Goal: Communication & Community: Answer question/provide support

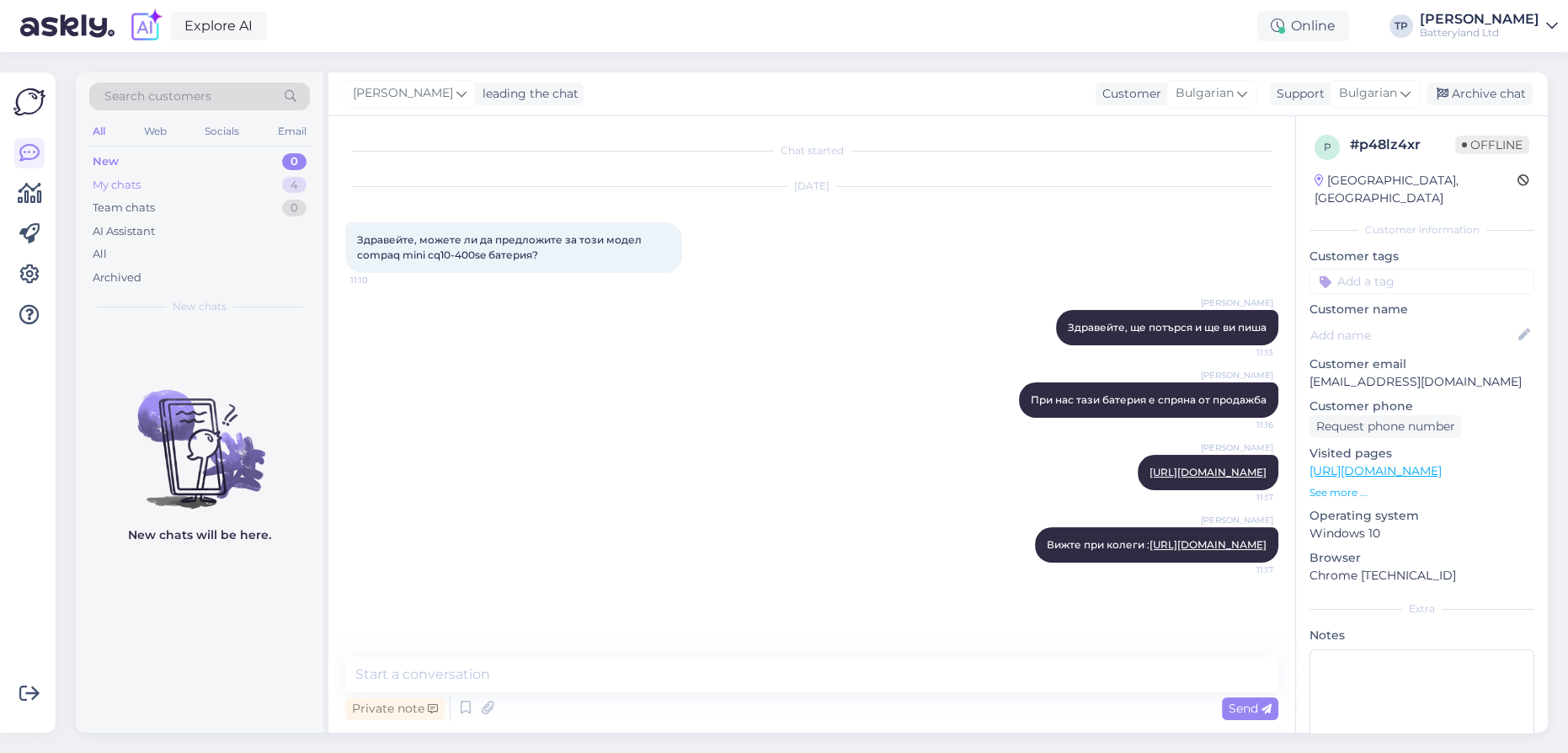
click at [231, 184] on div "My chats 4" at bounding box center [200, 185] width 220 height 24
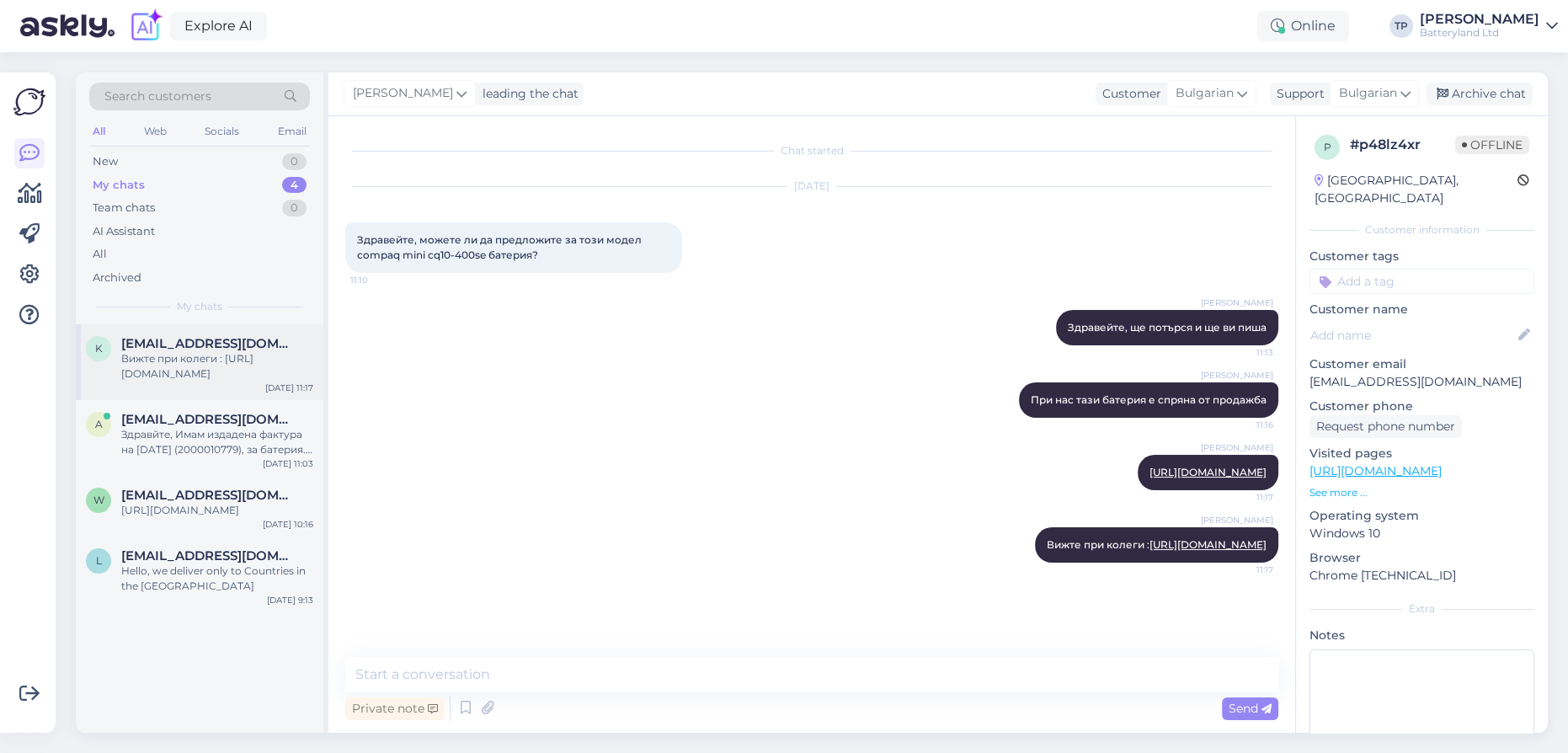
click at [177, 350] on span "[EMAIL_ADDRESS][DOMAIN_NAME]" at bounding box center [209, 343] width 175 height 15
click at [169, 412] on span "[EMAIL_ADDRESS][DOMAIN_NAME]" at bounding box center [209, 419] width 175 height 15
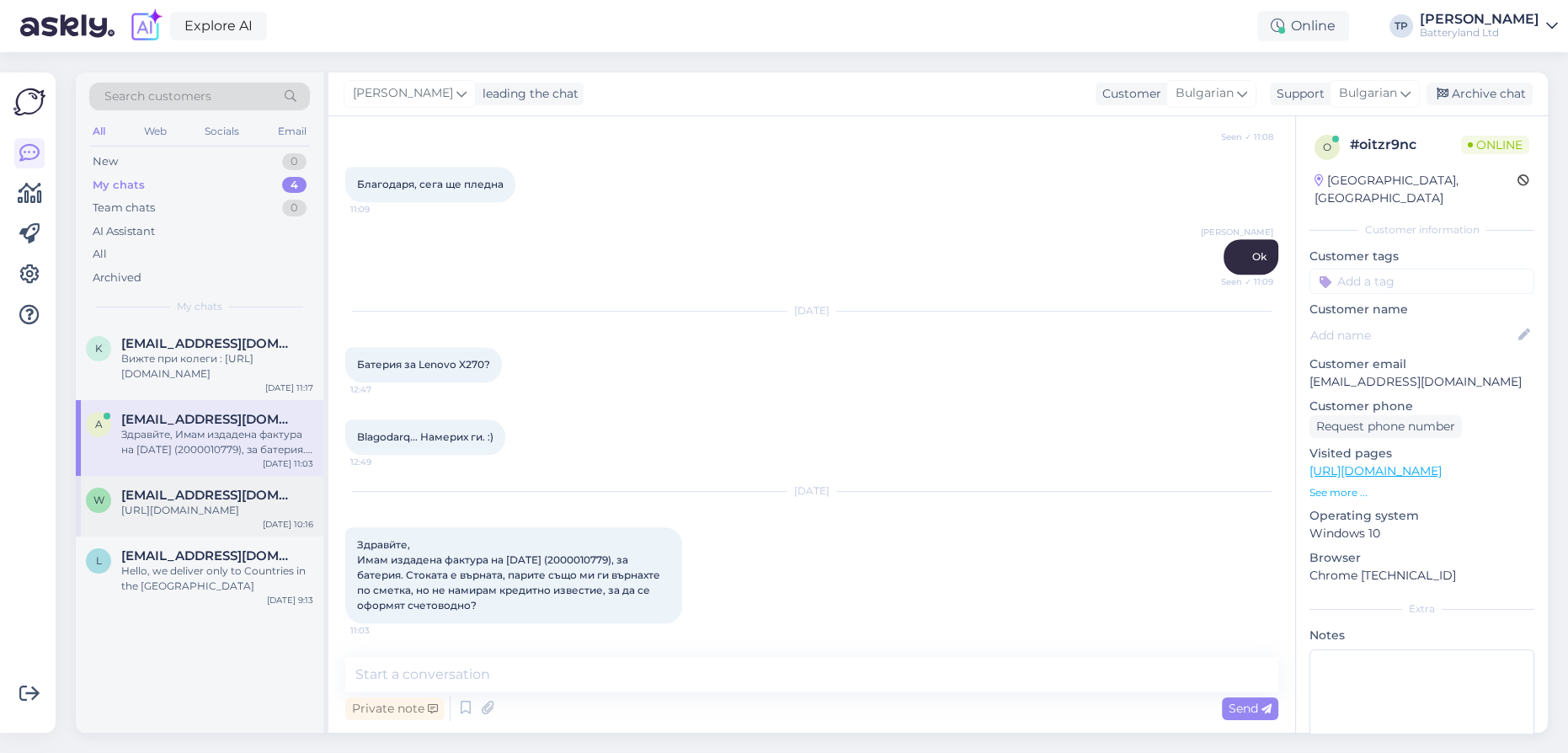
click at [166, 487] on span "[EMAIL_ADDRESS][DOMAIN_NAME]" at bounding box center [209, 495] width 175 height 15
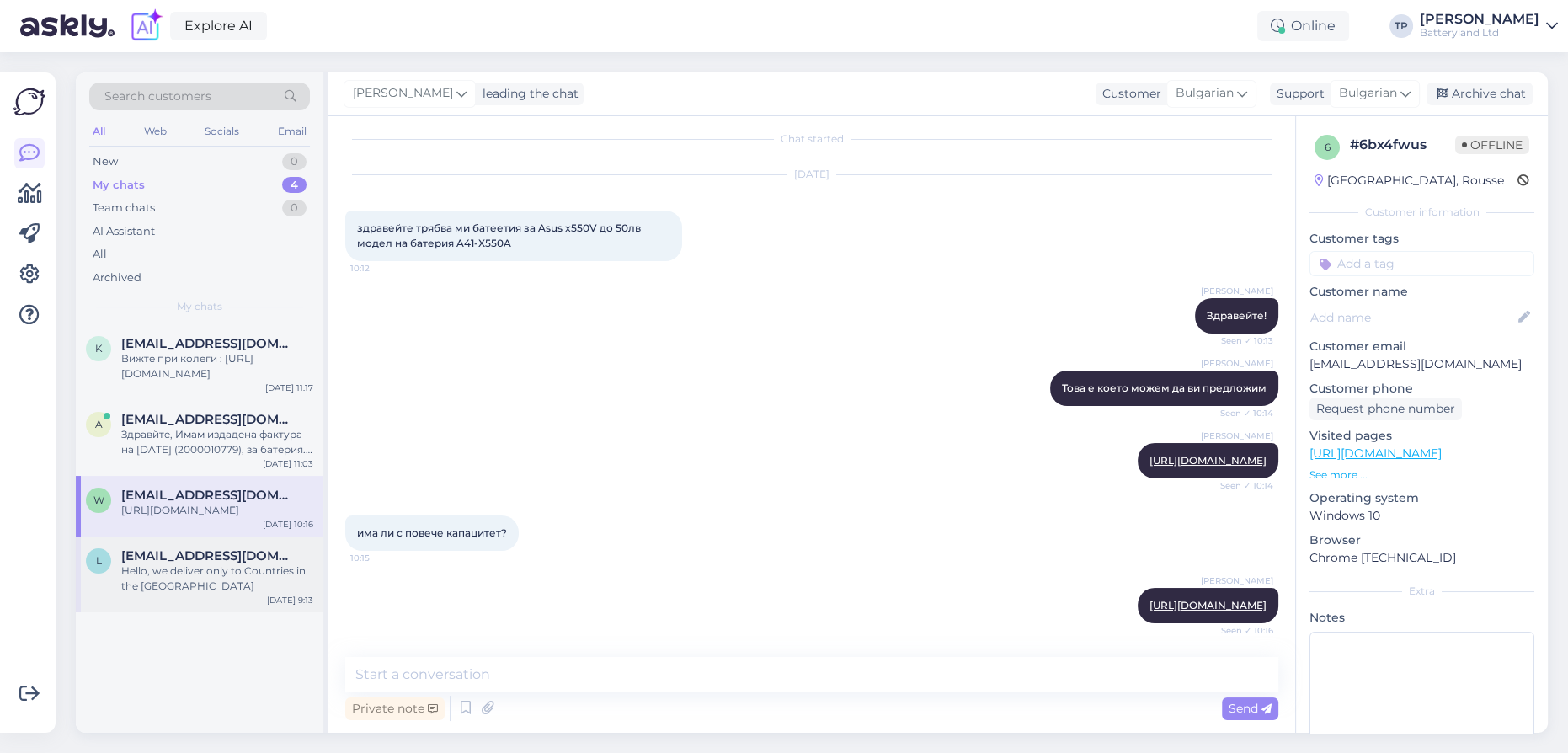
click at [175, 536] on div "l [EMAIL_ADDRESS][DOMAIN_NAME] Hello, we deliver only to Countries in the [GEOG…" at bounding box center [199, 574] width 248 height 75
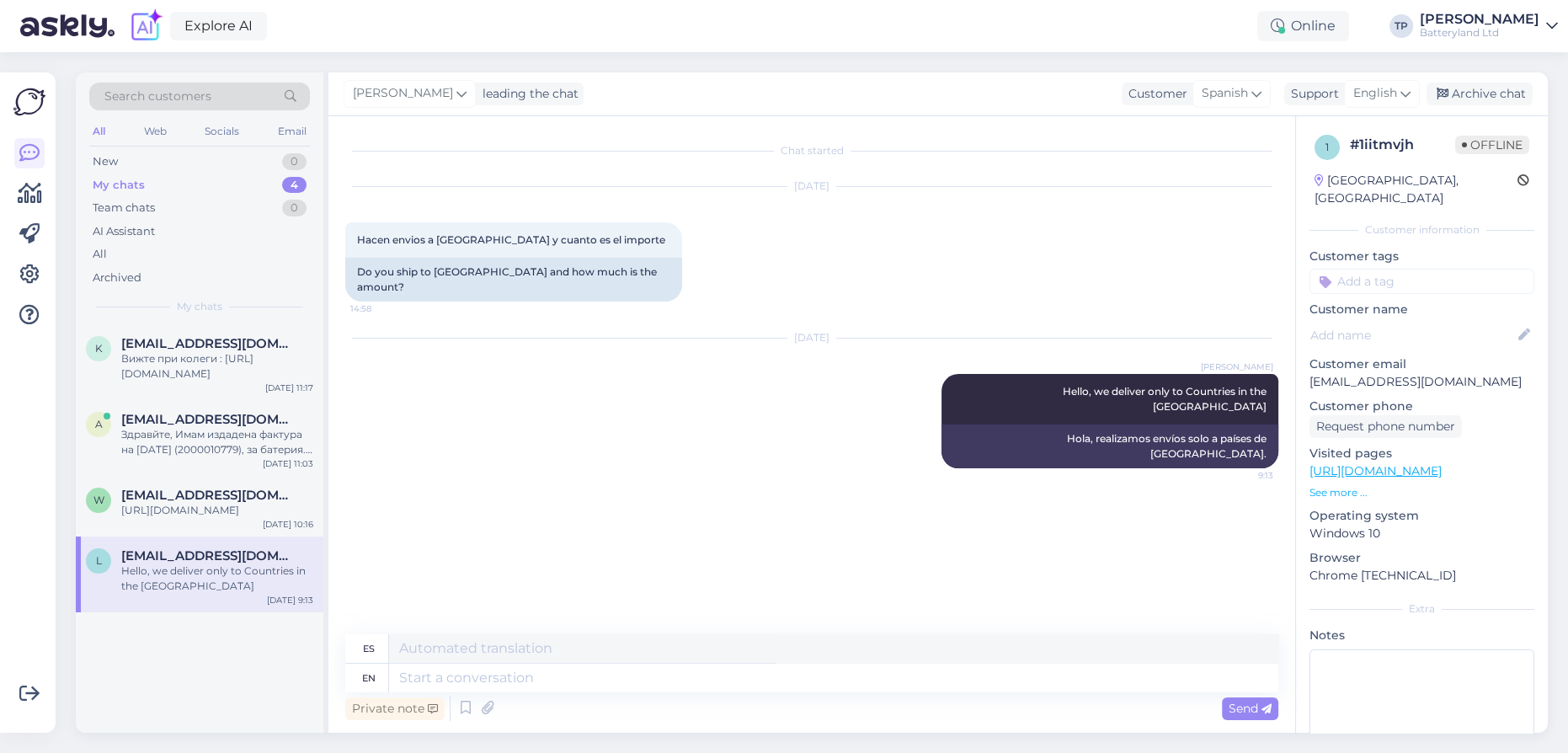
scroll to position [0, 0]
click at [667, 18] on div "Explore AI Online TP [PERSON_NAME] Batteryland Ltd" at bounding box center [784, 26] width 1568 height 52
click at [203, 400] on div "a [EMAIL_ADDRESS][DOMAIN_NAME] 1 Ще помоля за кредитното, че счетоводителката и…" at bounding box center [199, 437] width 248 height 75
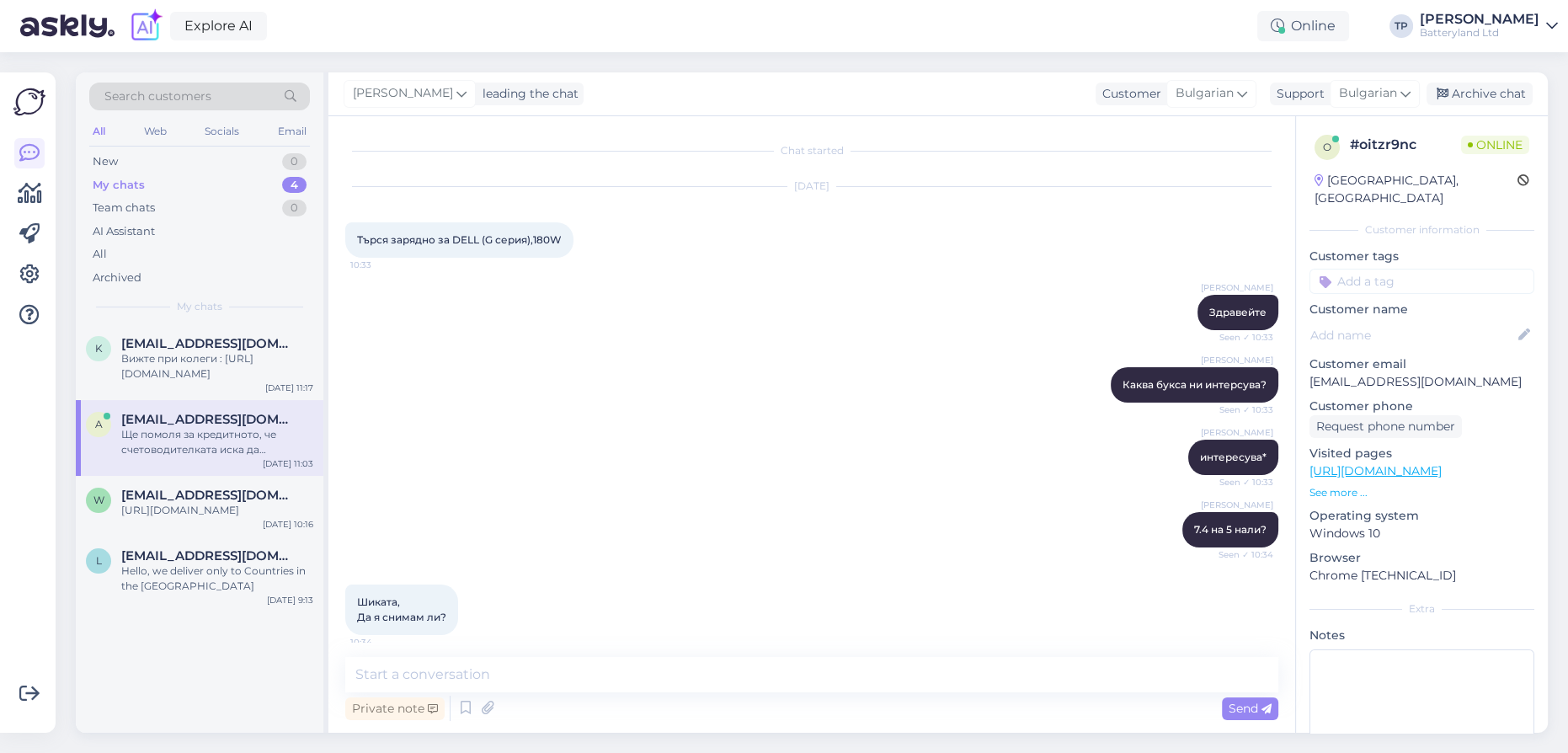
scroll to position [1450, 0]
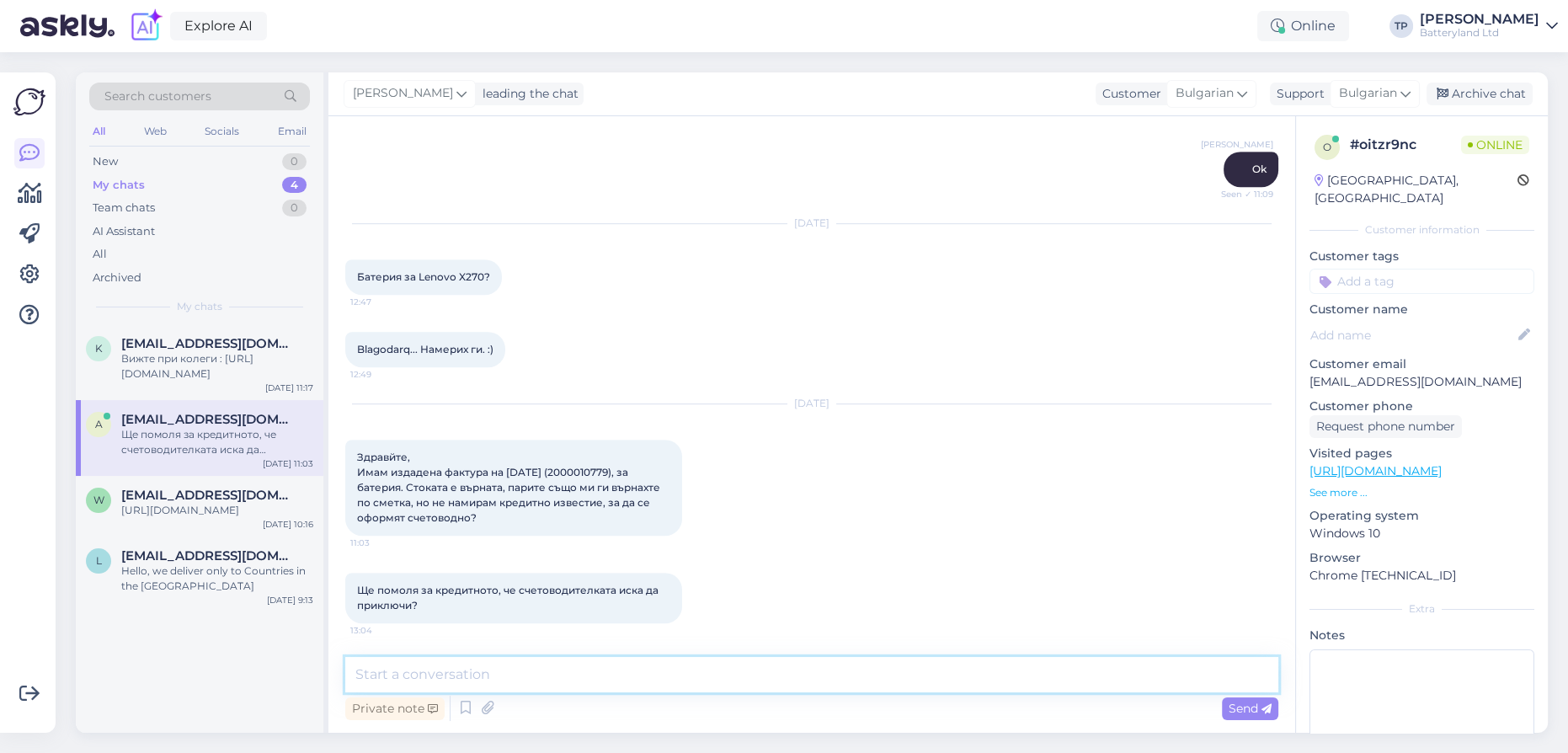
click at [515, 670] on textarea at bounding box center [812, 675] width 933 height 36
type textarea "P"
type textarea "[URL][DOMAIN_NAME]"
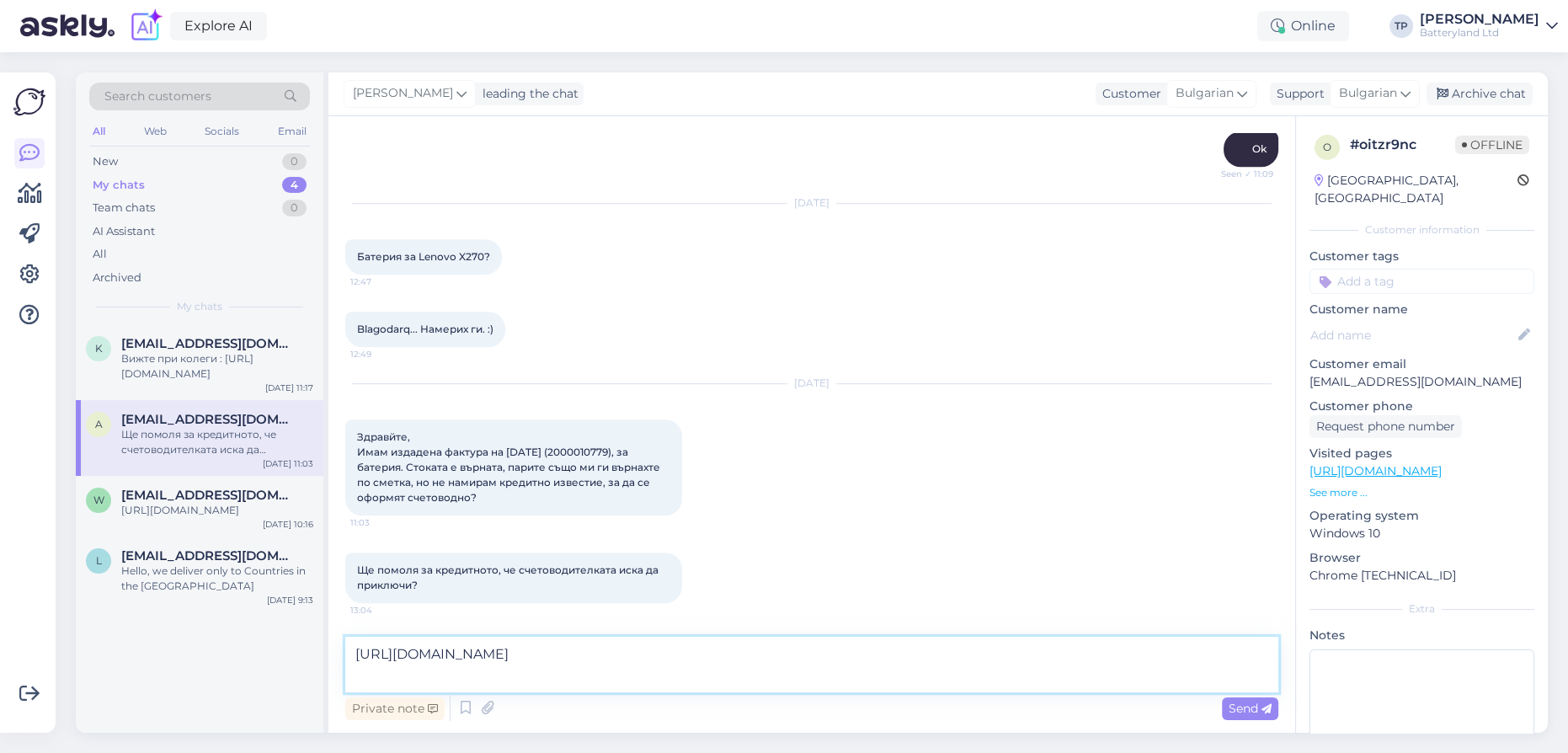
click at [1066, 653] on textarea "[URL][DOMAIN_NAME]" at bounding box center [812, 664] width 933 height 56
click at [843, 681] on textarea "[URL][DOMAIN_NAME]" at bounding box center [812, 664] width 933 height 56
drag, startPoint x: 837, startPoint y: 676, endPoint x: 305, endPoint y: 600, distance: 537.4
click at [305, 600] on div "Search customers All Web Socials Email New 0 My chats 4 Team chats 0 AI Assista…" at bounding box center [812, 402] width 1472 height 660
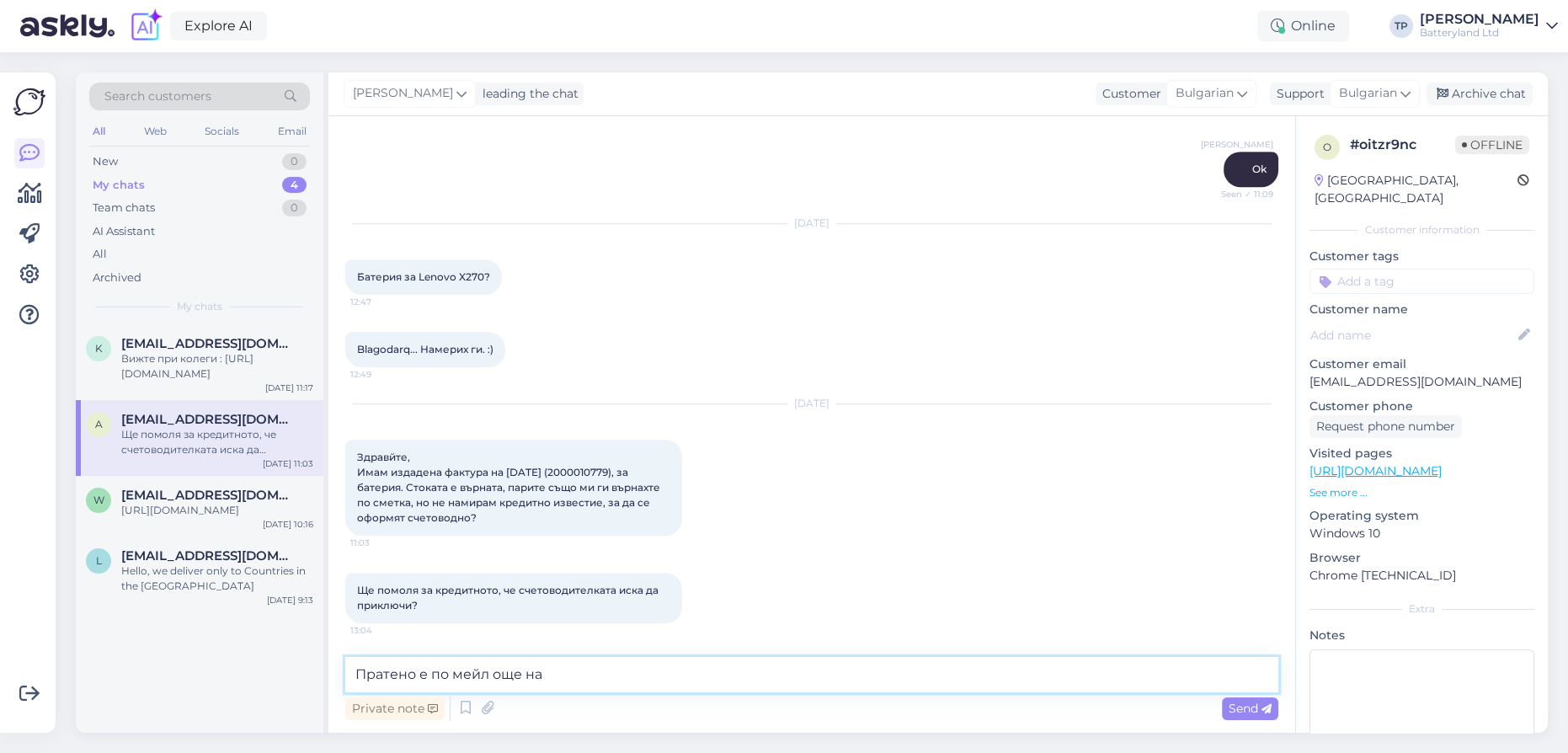
click at [1009, 686] on textarea "Пратено е по мейл още на" at bounding box center [812, 675] width 933 height 36
type textarea "Пратено е по мейл още на 14.08"
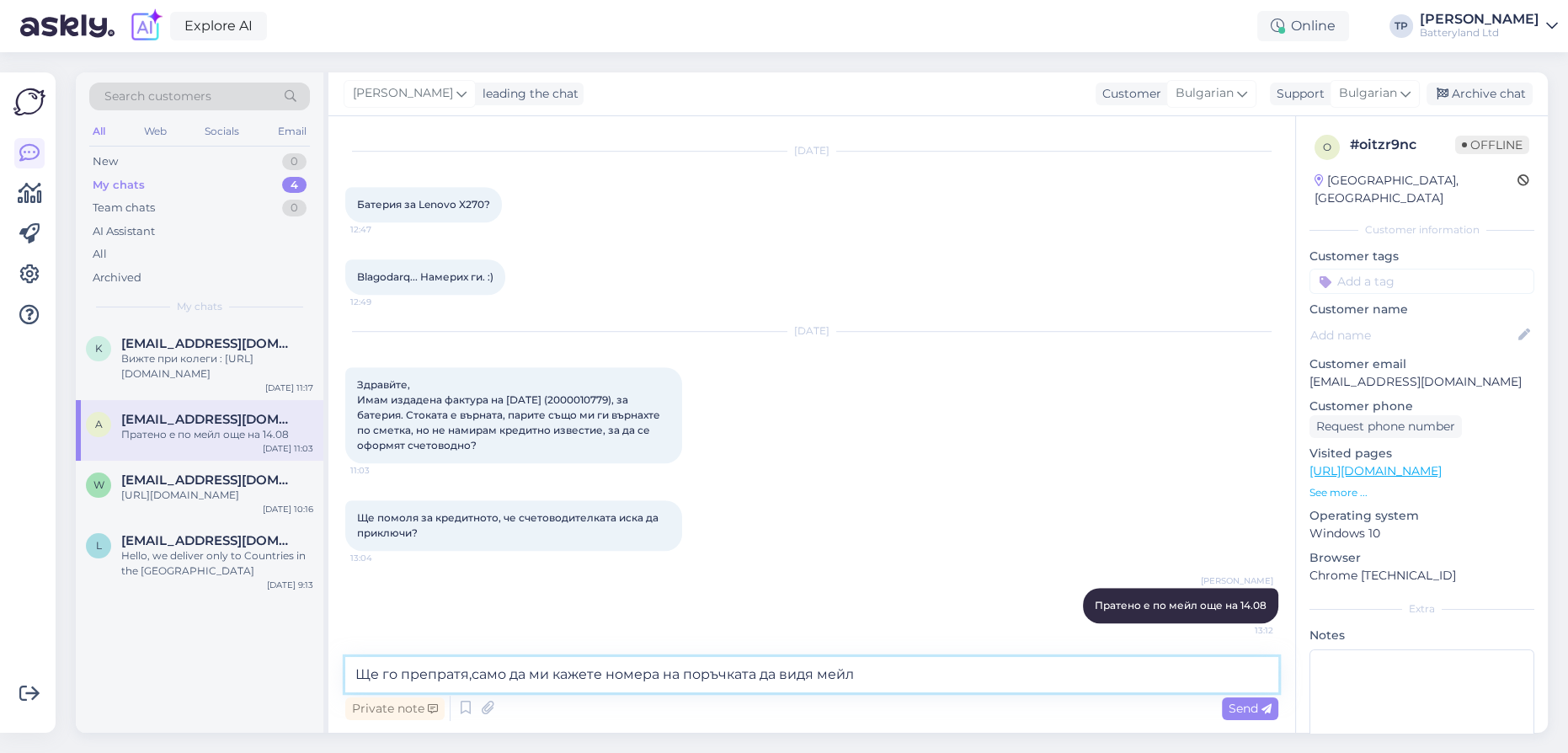
type textarea "Ще го препратя,само да ми кажете номера на поръчката да видя мейла"
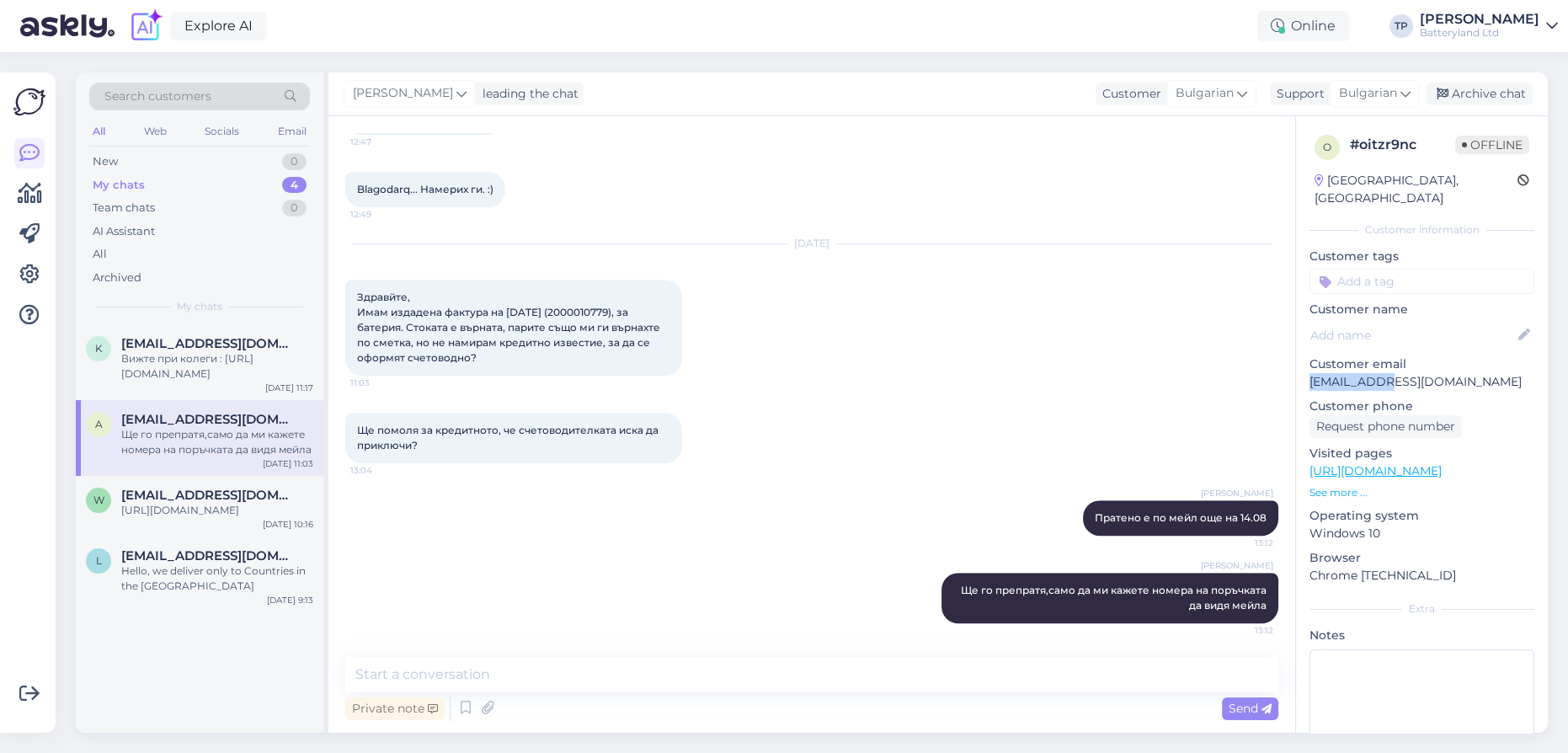
drag, startPoint x: 1401, startPoint y: 364, endPoint x: 1298, endPoint y: 366, distance: 103.0
click at [1298, 366] on div "o # oitzr9nc Offline [GEOGRAPHIC_DATA], [PERSON_NAME] Customer information Cust…" at bounding box center [1421, 471] width 252 height 709
copy p "[EMAIL_ADDRESS][DOMAIN_NAME]"
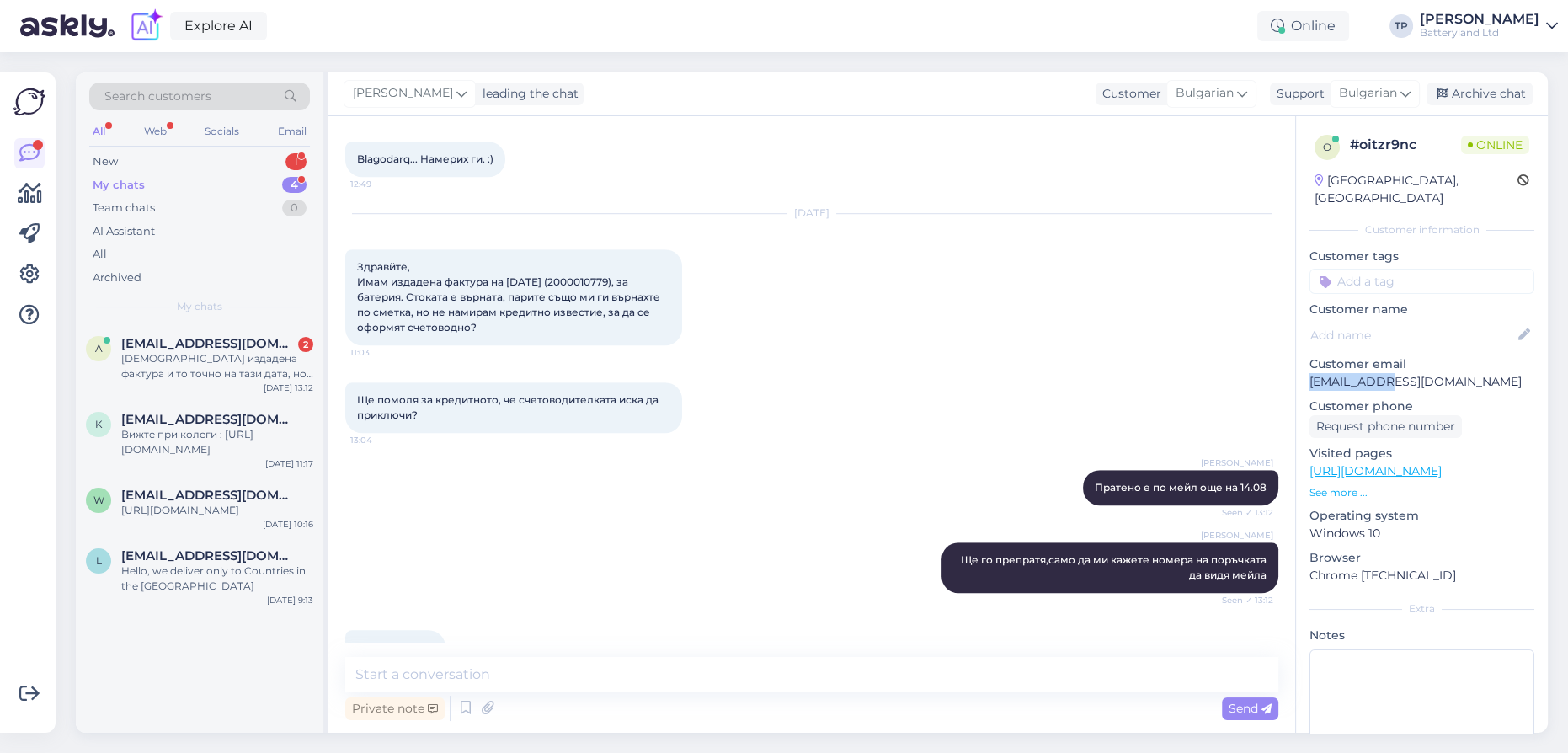
scroll to position [1800, 0]
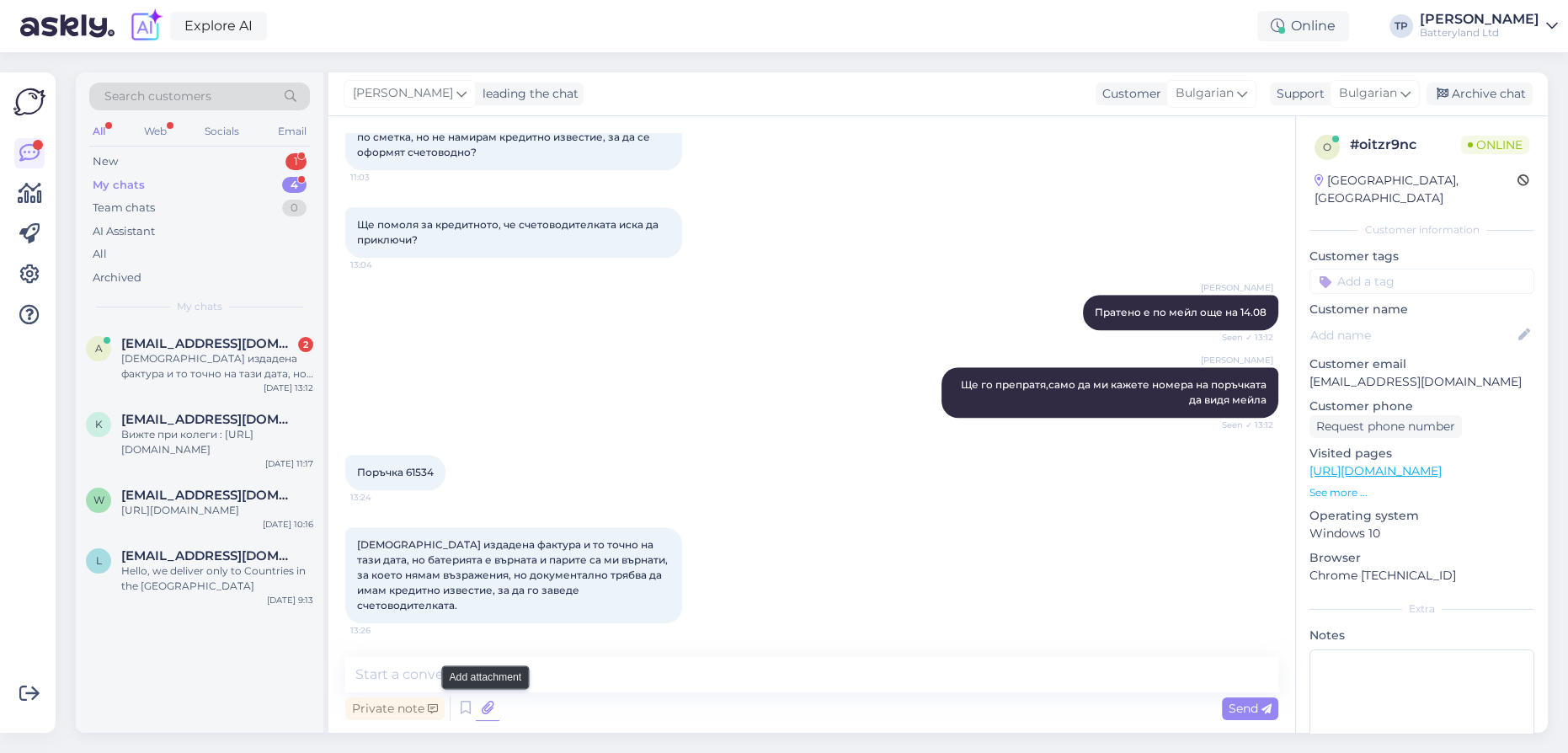
click at [484, 703] on icon at bounding box center [487, 708] width 24 height 25
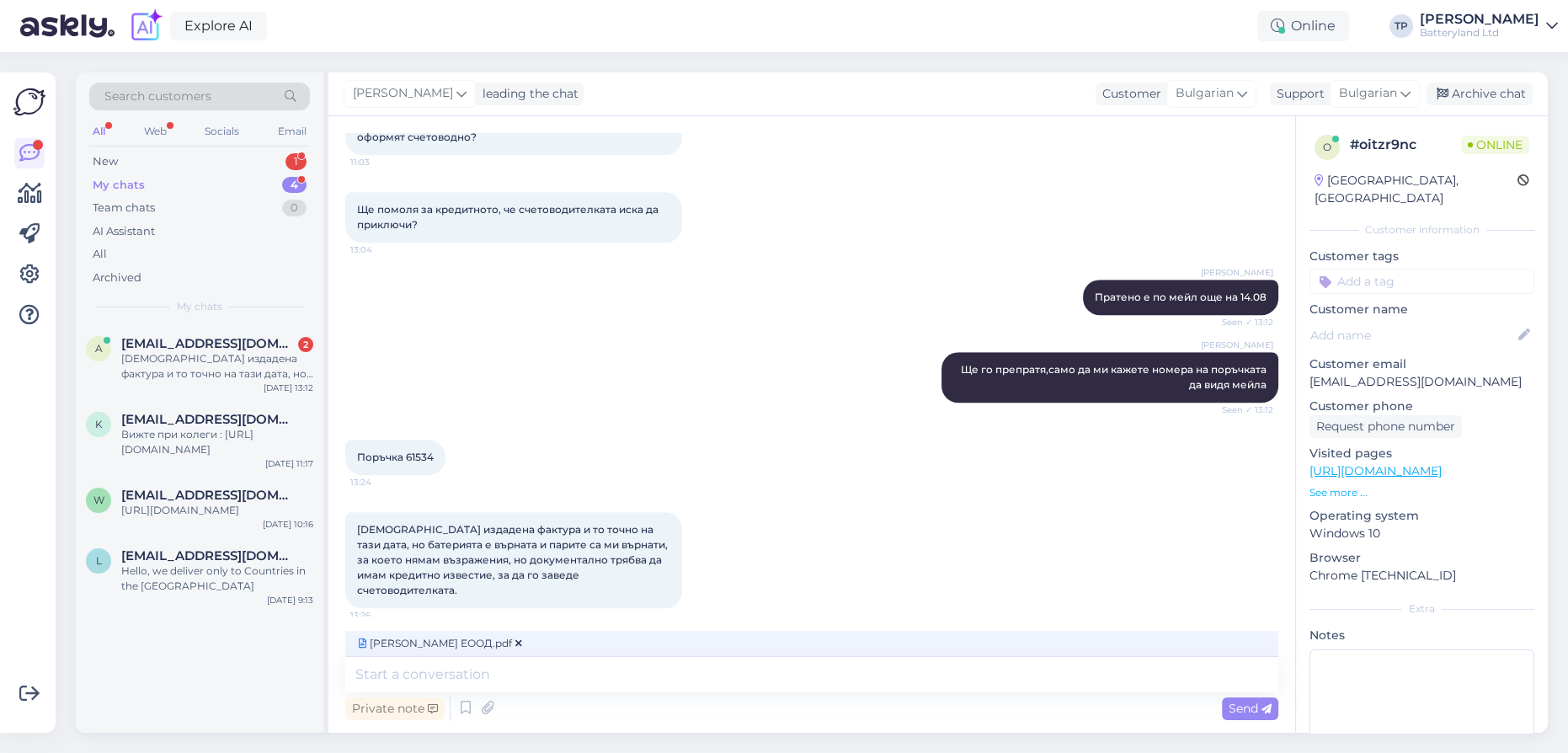
scroll to position [1818, 0]
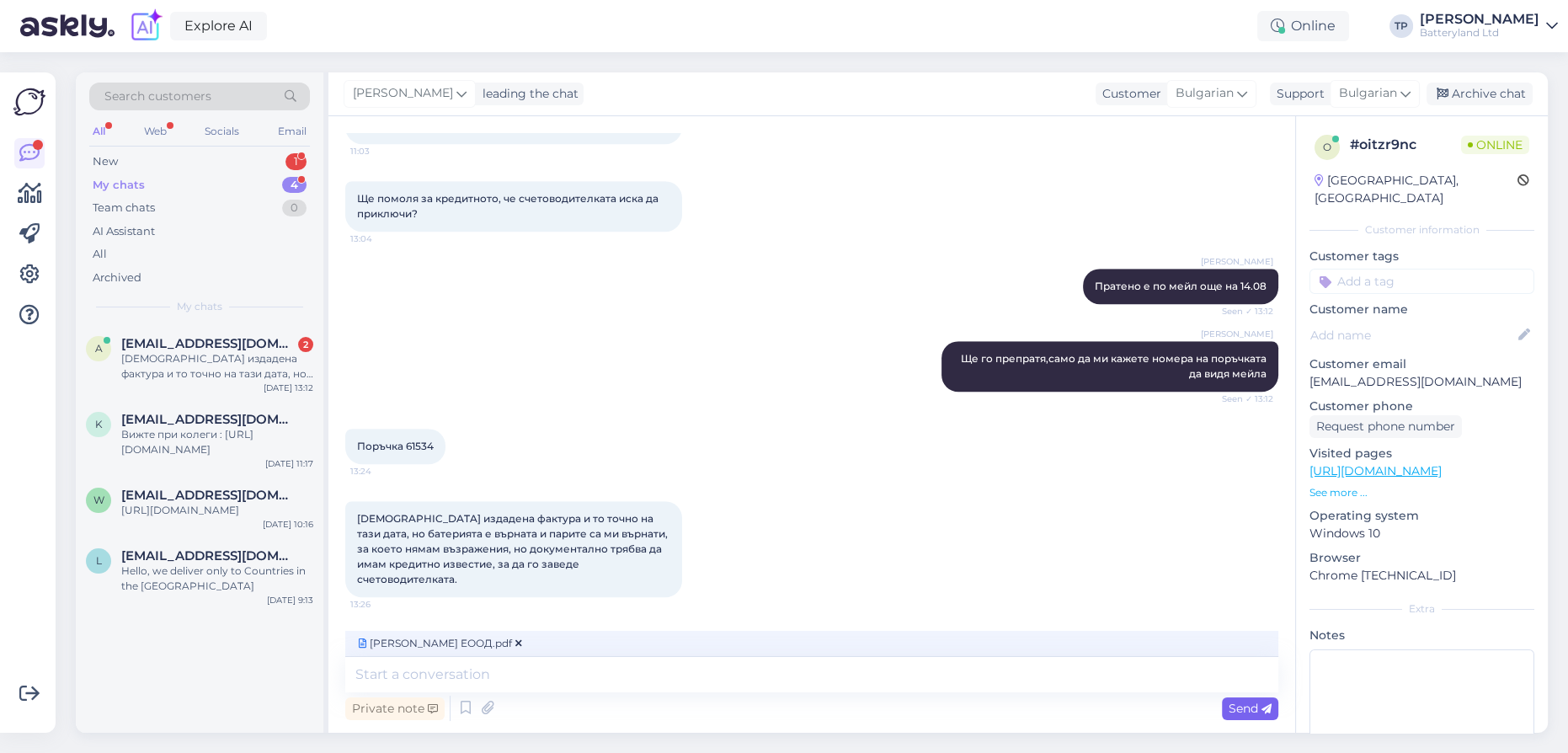
click at [1245, 716] on div "Send" at bounding box center [1250, 709] width 57 height 23
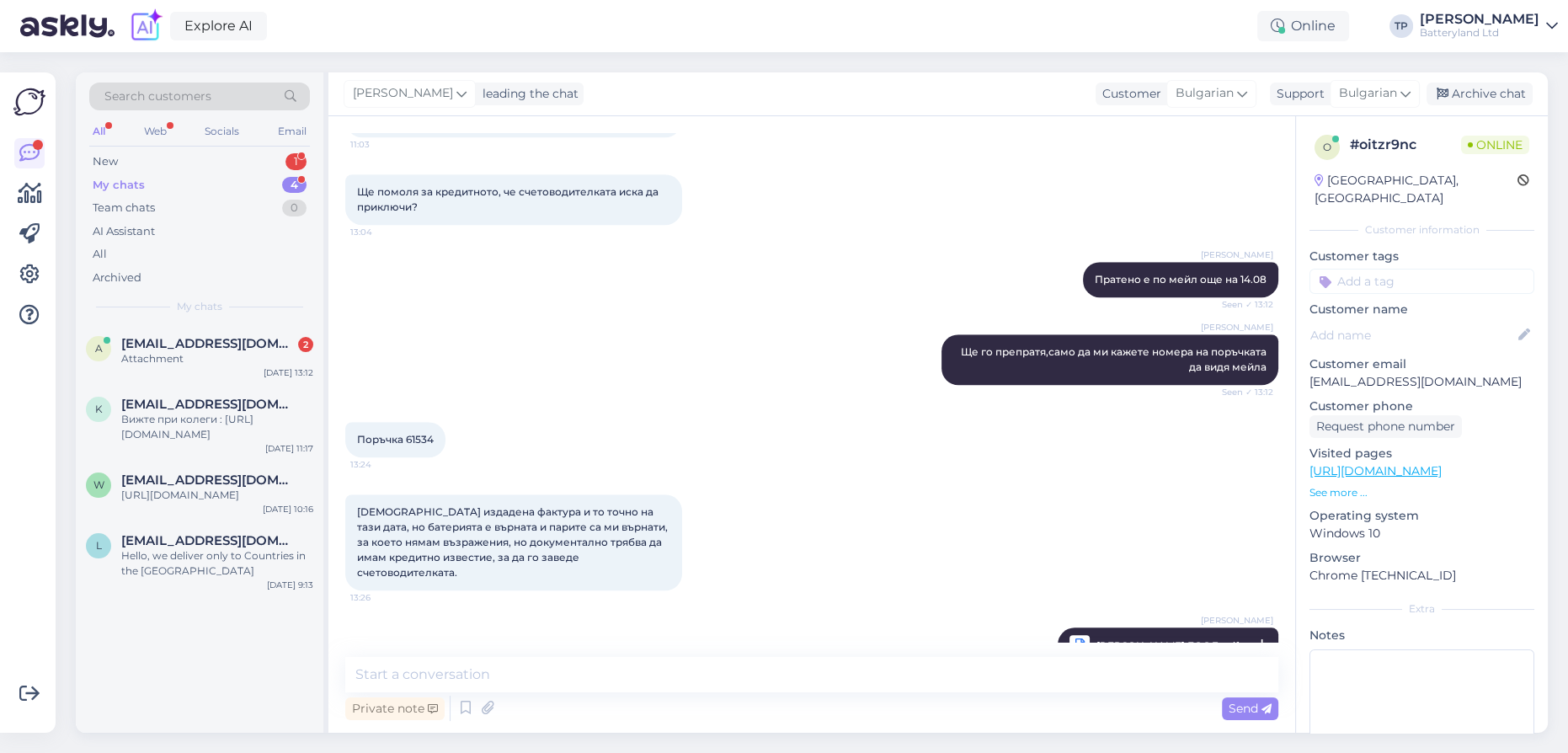
scroll to position [1874, 0]
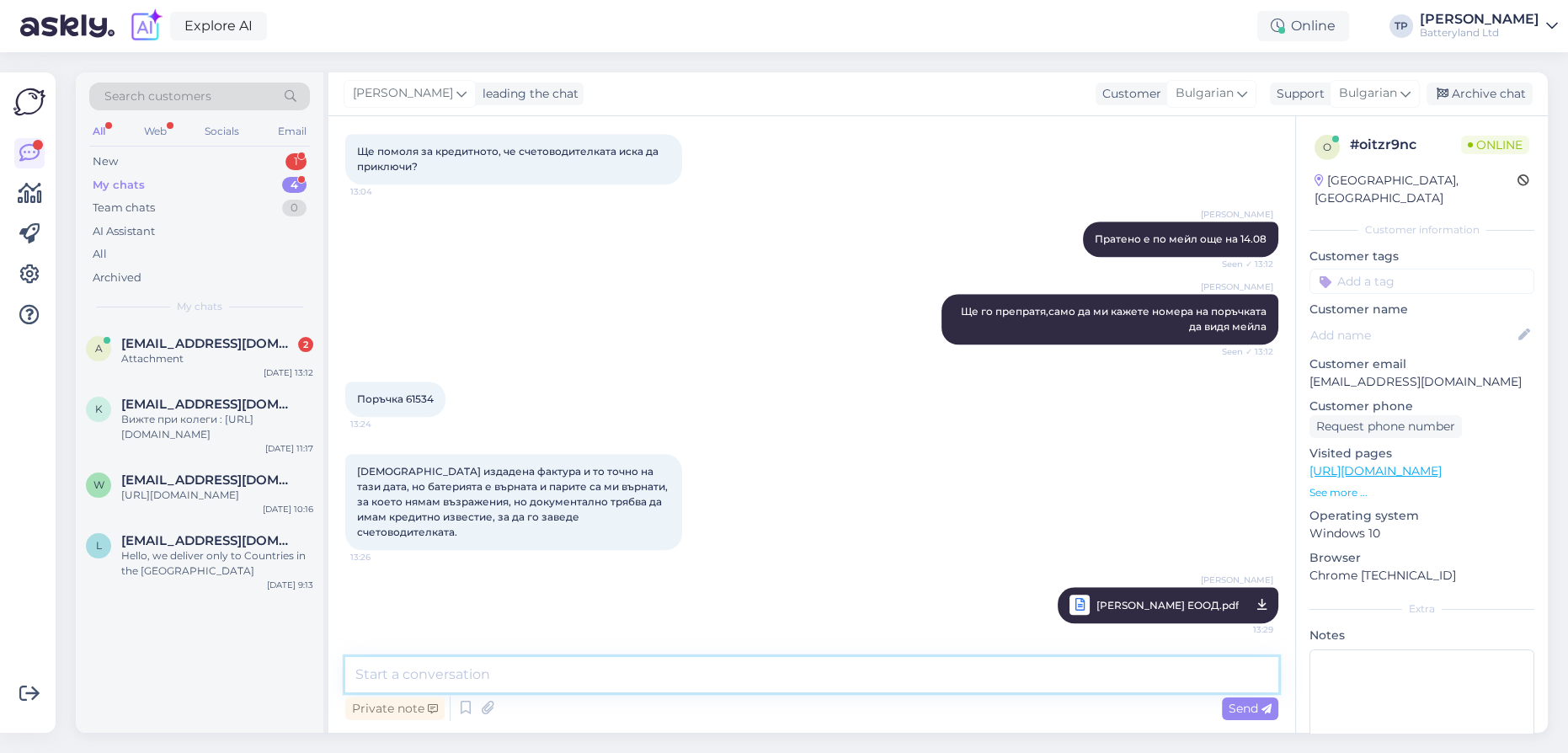
click at [490, 677] on textarea at bounding box center [812, 675] width 933 height 36
click at [1129, 601] on span "[PERSON_NAME] ЕООД.pdf" at bounding box center [1168, 605] width 142 height 21
click at [243, 343] on div "[EMAIL_ADDRESS][DOMAIN_NAME] 2" at bounding box center [218, 343] width 192 height 15
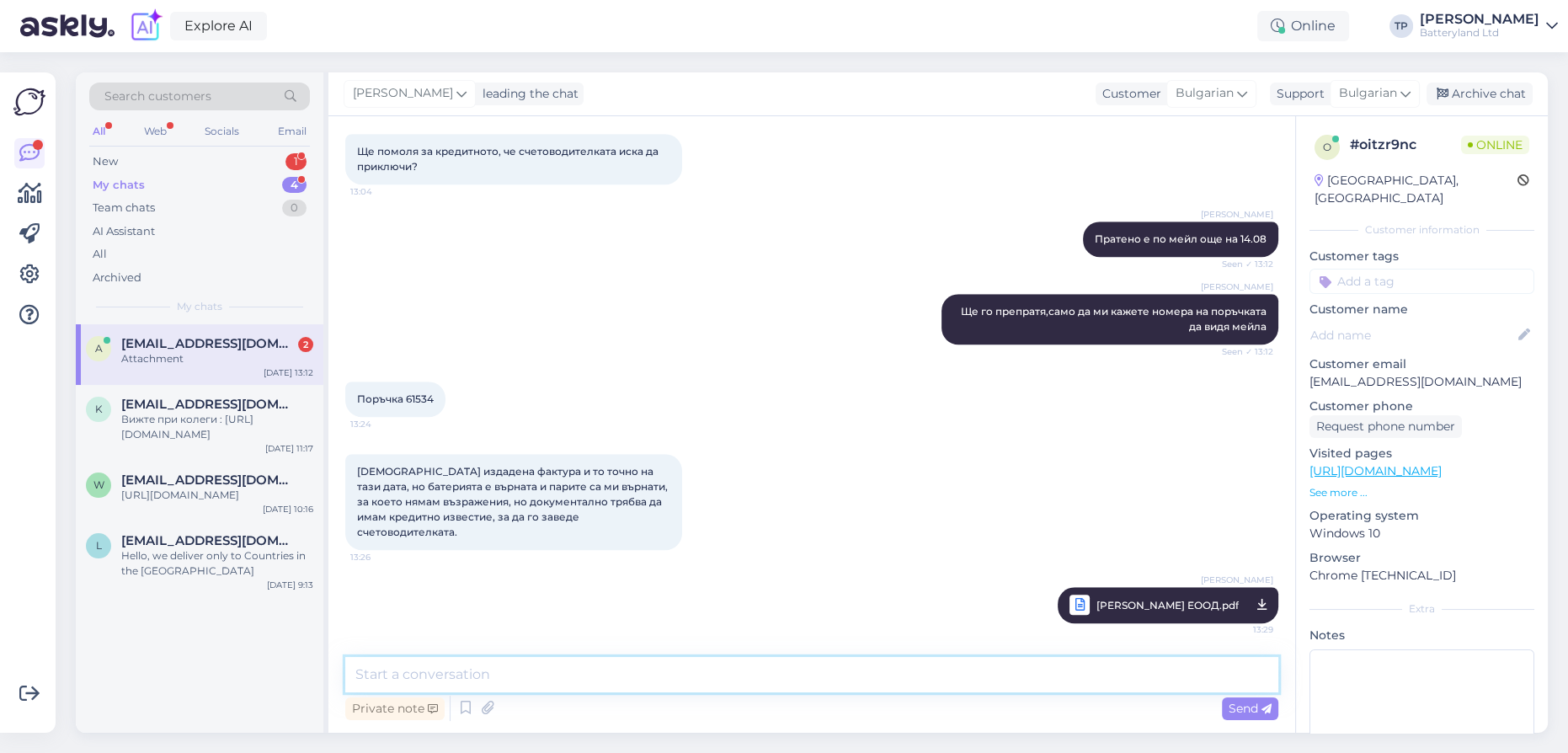
drag, startPoint x: 630, startPoint y: 679, endPoint x: 593, endPoint y: 625, distance: 65.5
click at [628, 677] on textarea at bounding box center [812, 675] width 933 height 36
click at [237, 177] on div "My chats 4" at bounding box center [200, 185] width 220 height 24
click at [237, 155] on div "New 1" at bounding box center [200, 162] width 220 height 24
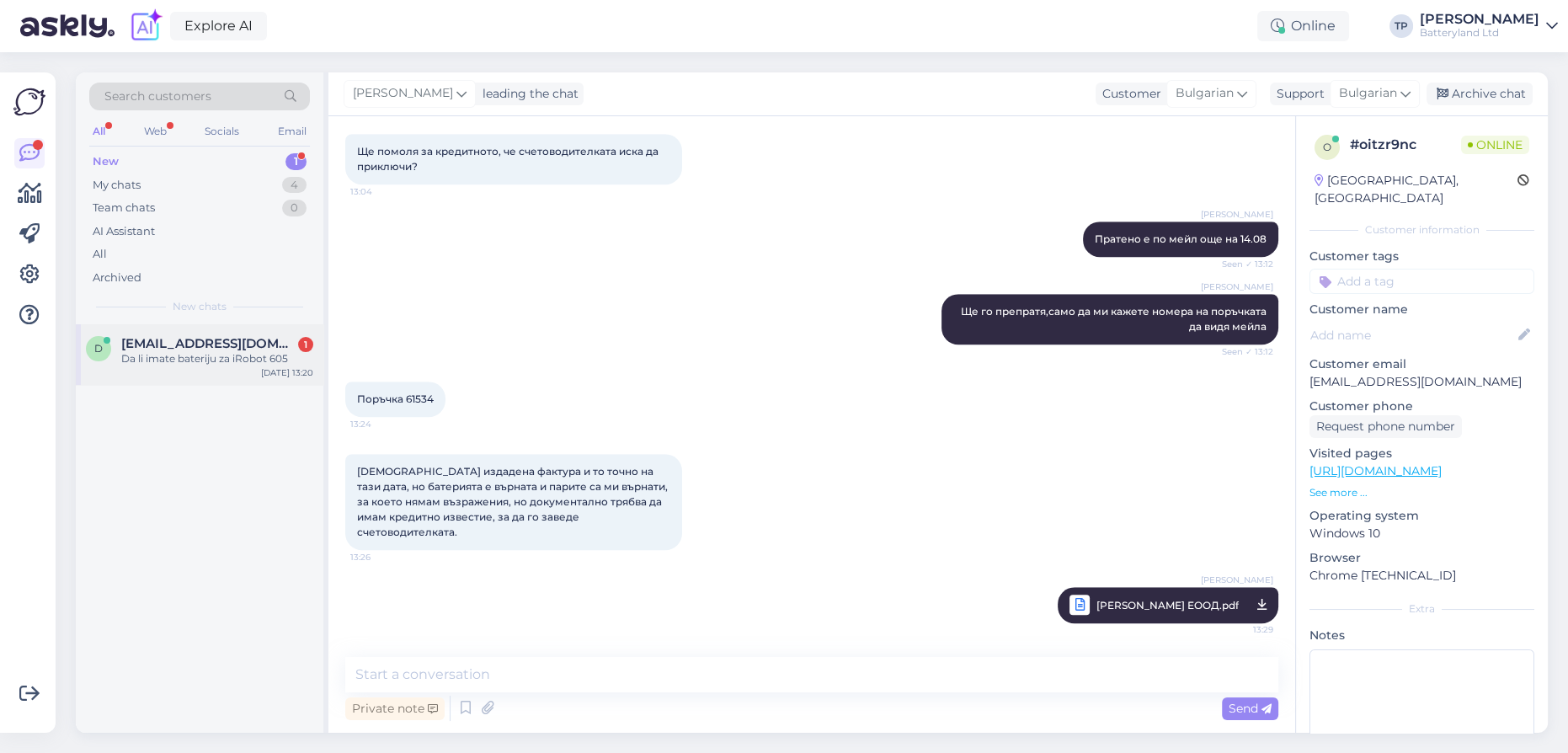
click at [206, 358] on div "[EMAIL_ADDRESS][DOMAIN_NAME] 1 Da li imate bateriju za iRobot 605" at bounding box center [218, 351] width 192 height 30
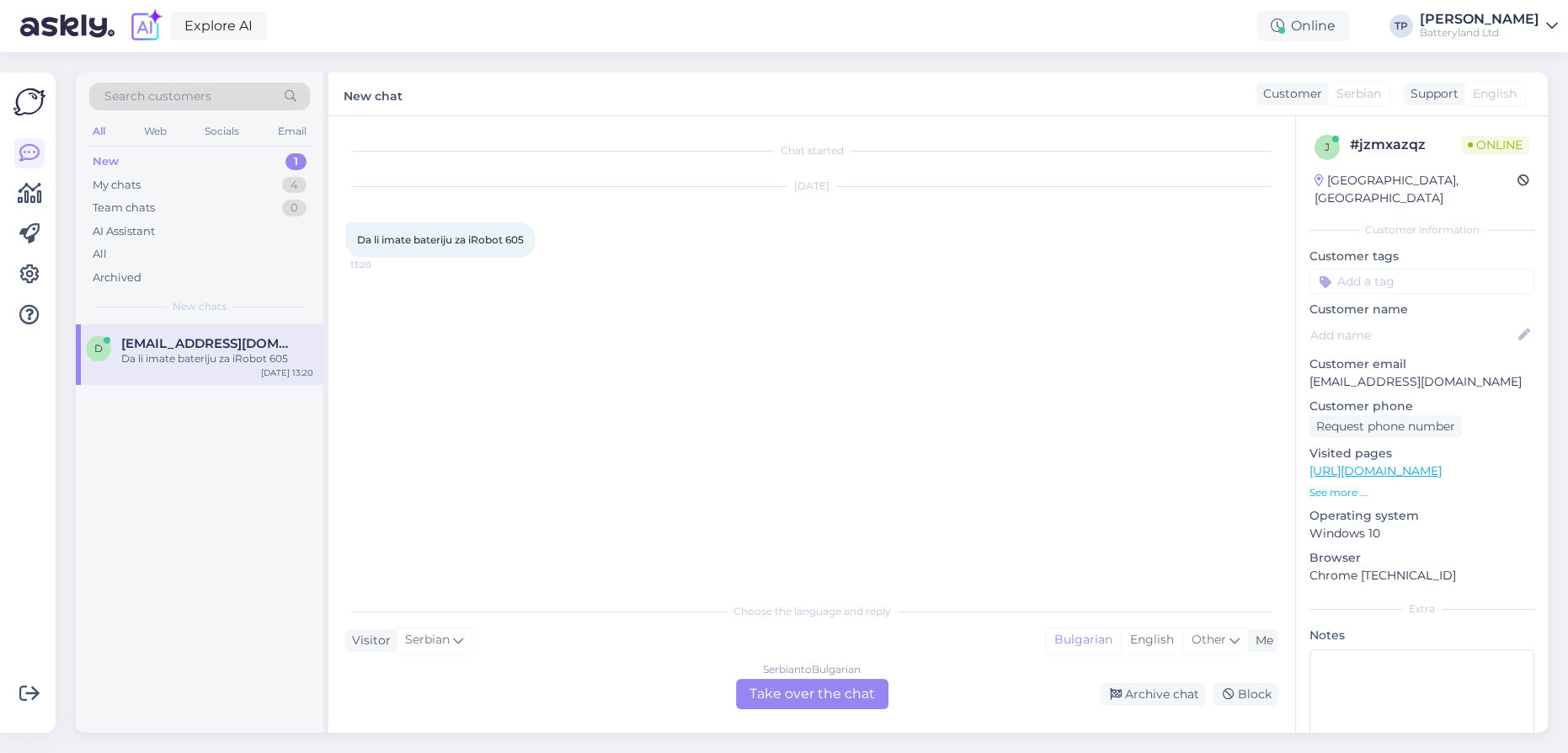
click at [803, 688] on div "Serbian to Bulgarian Take over the chat" at bounding box center [812, 694] width 153 height 30
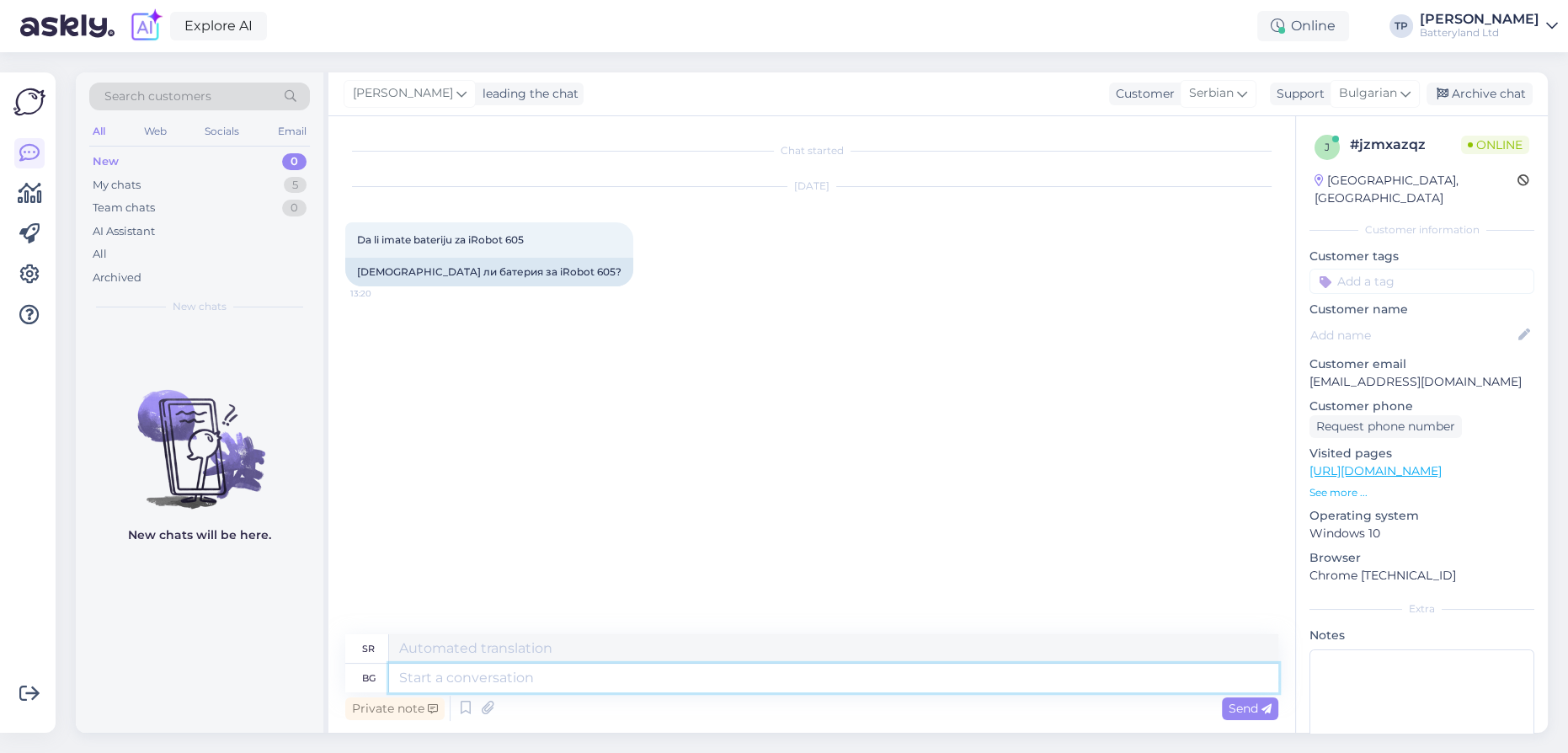
click at [511, 682] on textarea at bounding box center [833, 678] width 889 height 28
click at [1360, 91] on span "Bulgarian" at bounding box center [1367, 93] width 58 height 19
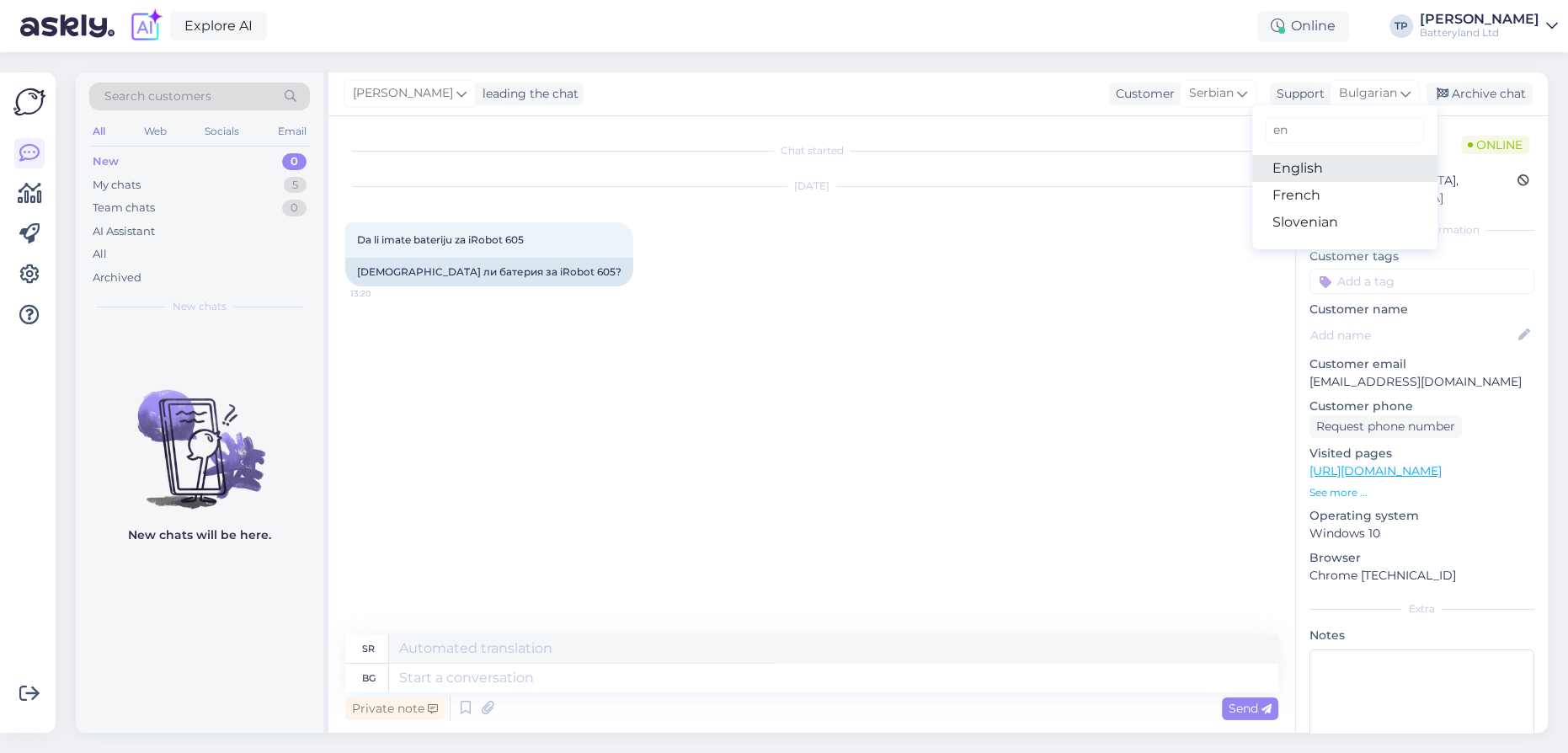
type input "en"
click at [1305, 165] on link "English" at bounding box center [1344, 168] width 186 height 27
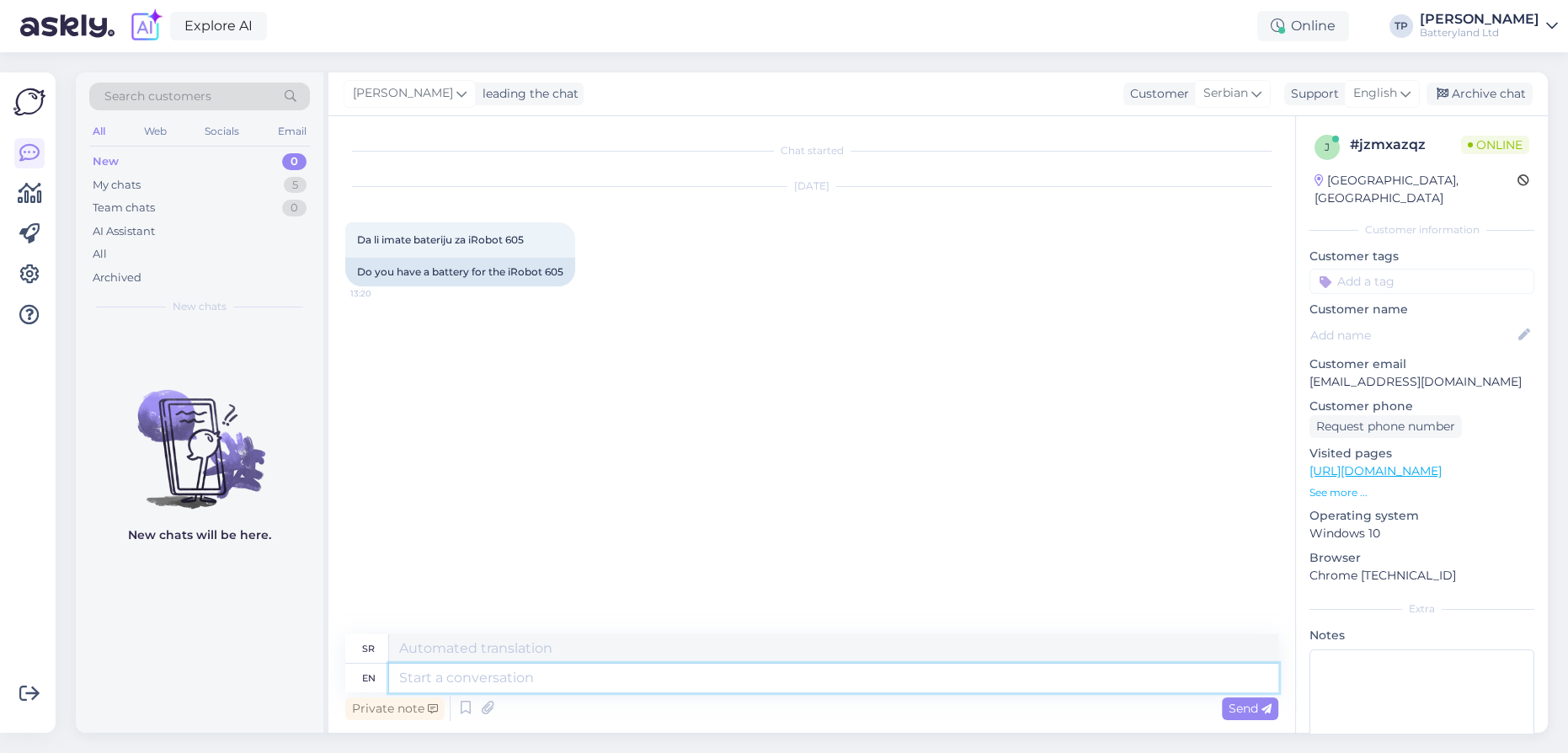
click at [443, 678] on textarea at bounding box center [833, 678] width 889 height 28
drag, startPoint x: 358, startPoint y: 647, endPoint x: 372, endPoint y: 647, distance: 14.0
click at [372, 647] on div "sr" at bounding box center [367, 648] width 44 height 28
copy div "sr"
click at [481, 679] on textarea at bounding box center [833, 678] width 889 height 28
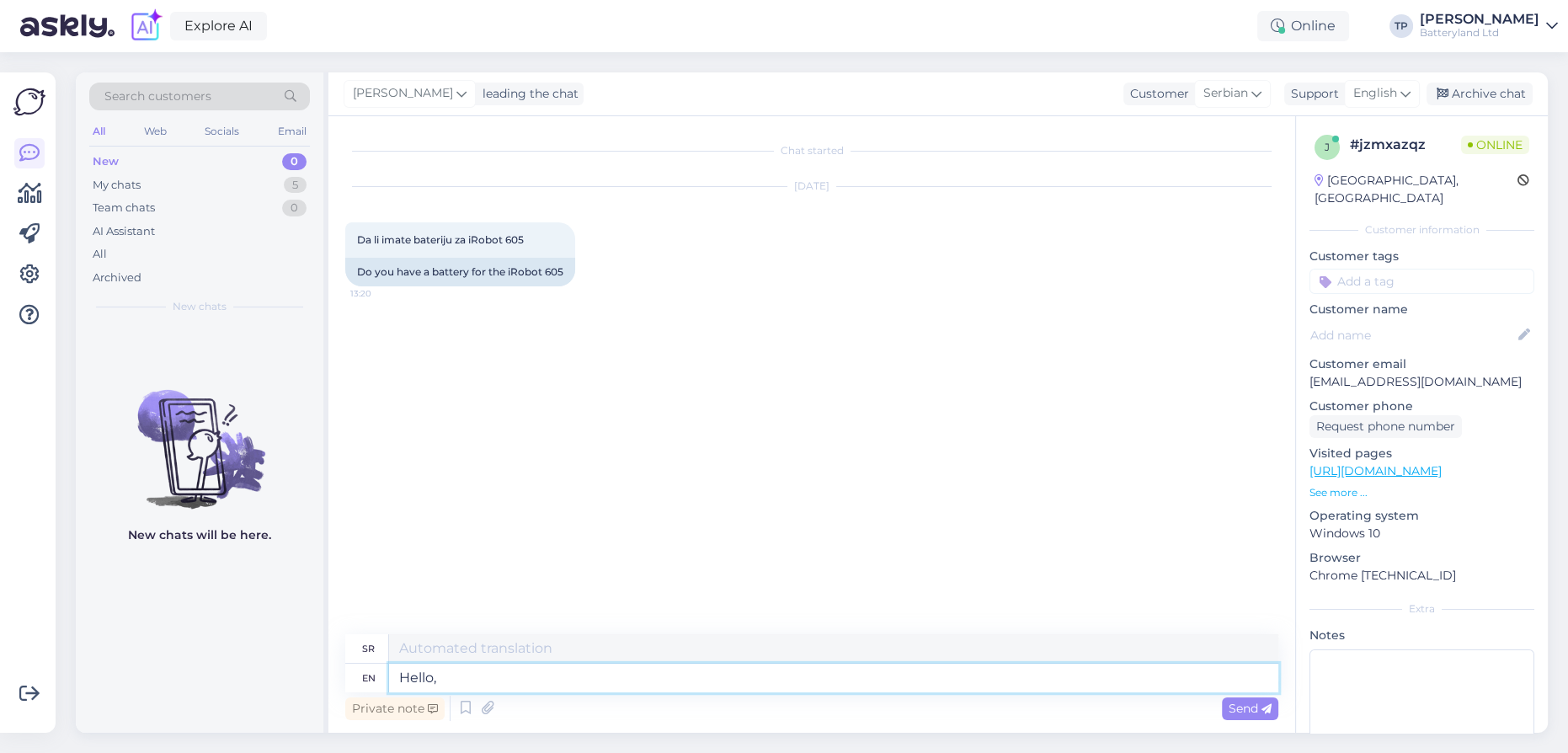
type textarea "Hello,"
type textarea "Здраво,"
type textarea "Hello, even"
type textarea "Здраво, чак"
type textarea "Hello, even if"
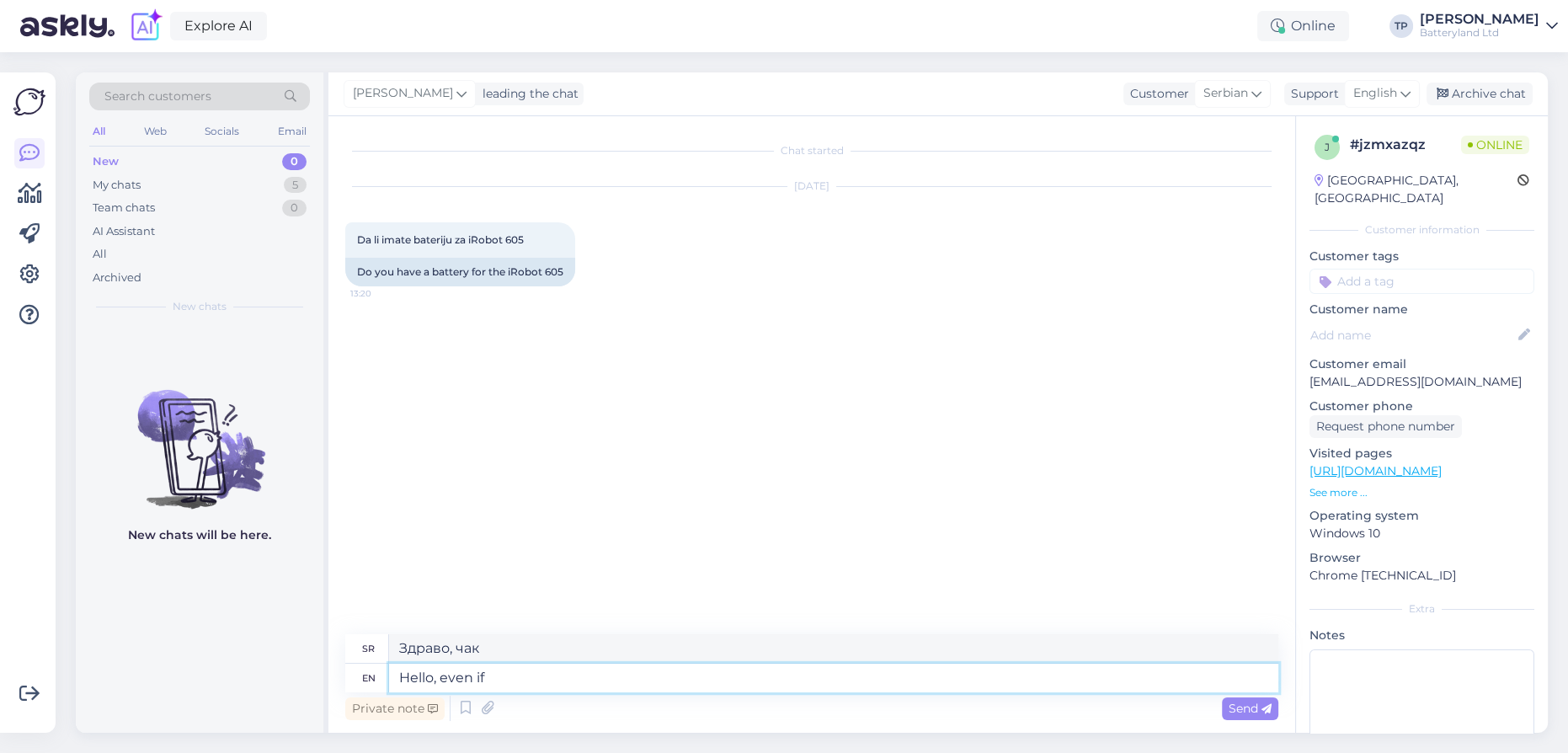
type textarea "Здраво, чак и ако"
type textarea "Hello, even if we"
type textarea "Здраво, чак и ако ми"
type textarea "Hello, even if we have"
type textarea "Здраво, чак и ако имамо"
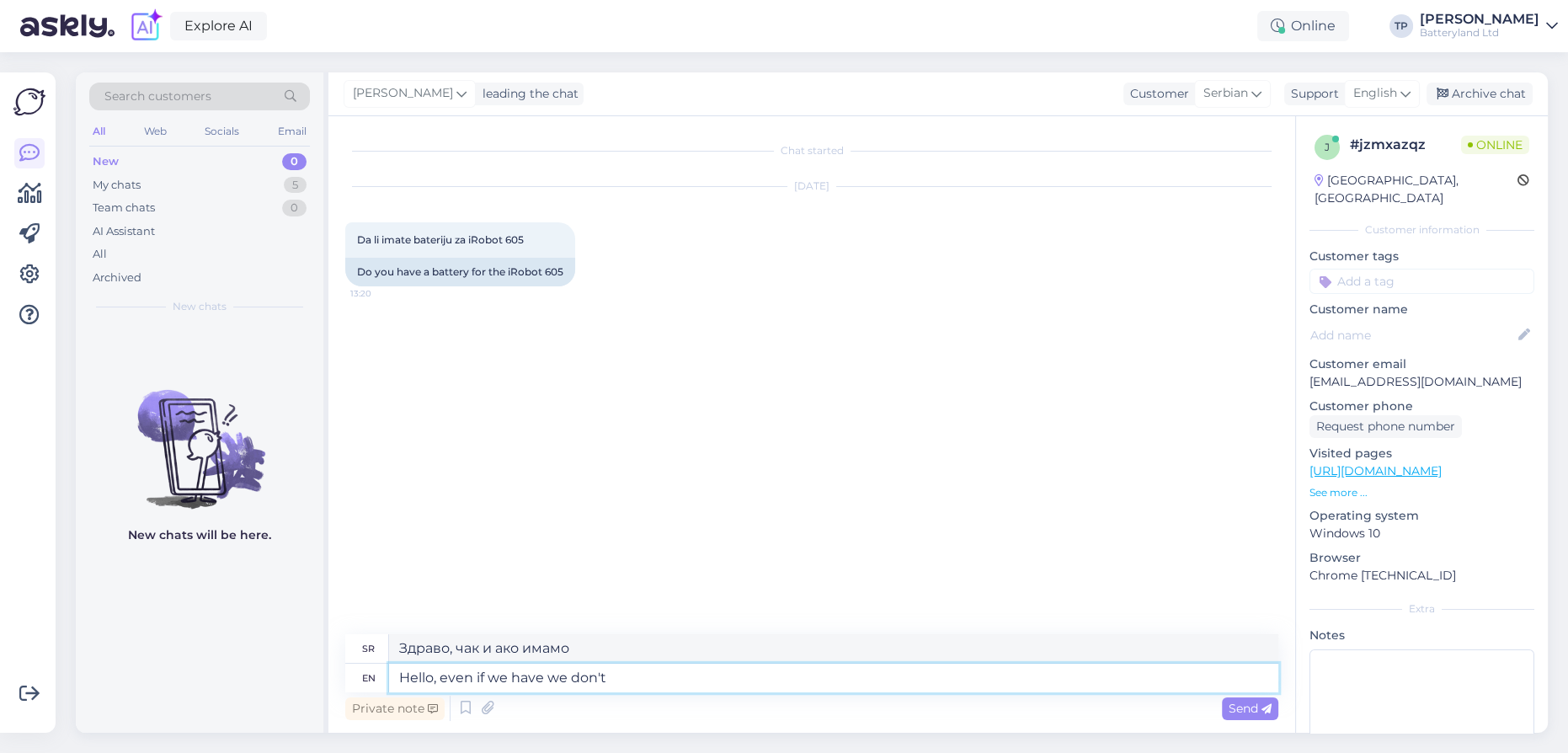
type textarea "Hello, even if we have we don't"
type textarea "Здраво, чак и ако имамо, немамо"
type textarea "Hello, even if we have we don't deliver t"
type textarea "Здраво, чак и ако јесмо, не испоручујемо."
type textarea "Hello, even if we have we don't deliver to"
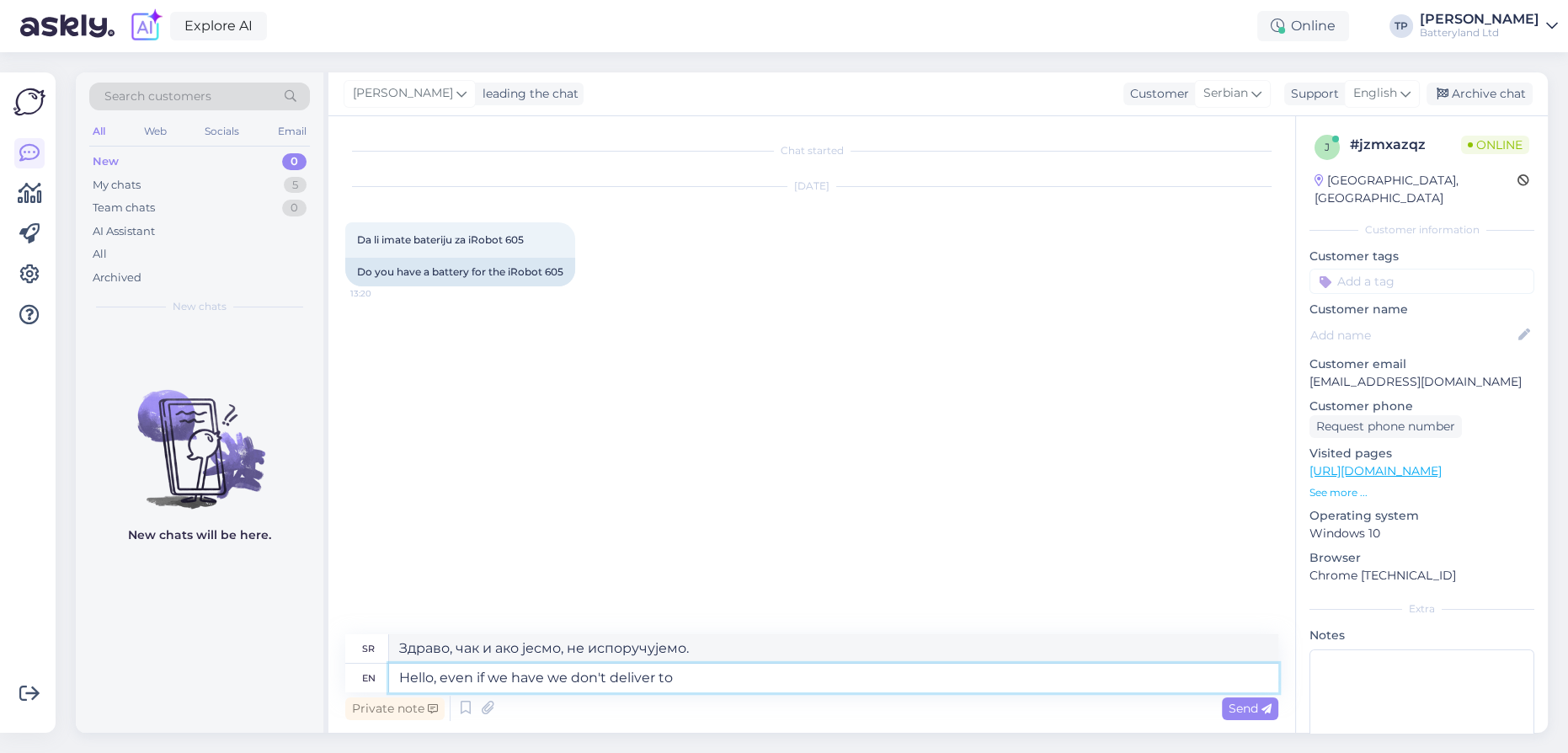
type textarea "Здраво, чак и ако имамо, не достављамо у"
type textarea "Hello, even if we have we don't deliver to [GEOGRAPHIC_DATA]"
type textarea "Здраво, чак и ако јесмо, не испоручујемо у [GEOGRAPHIC_DATA]."
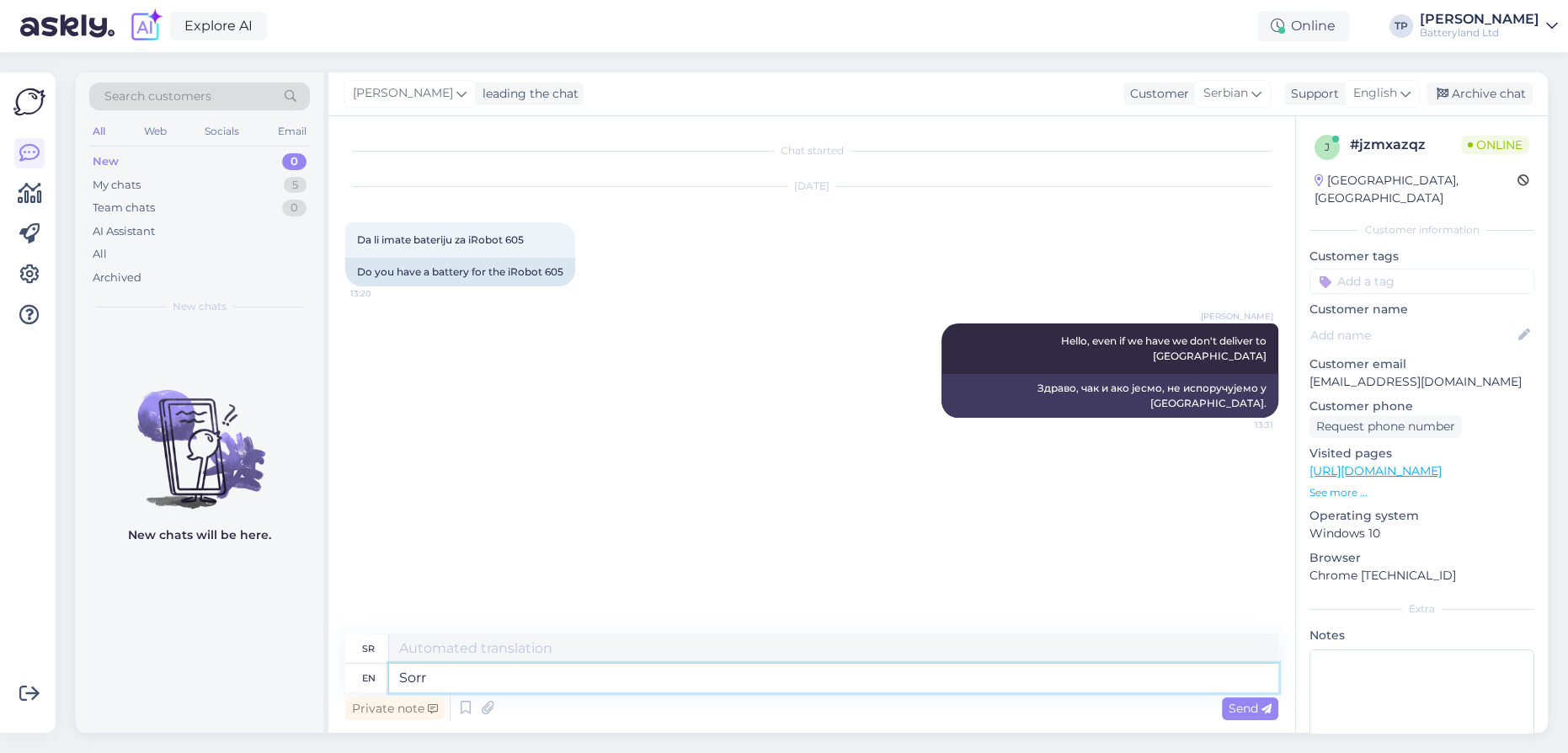
type textarea "Sorry"
type textarea "Извини"
type textarea "Здраво, чак и ако имамо"
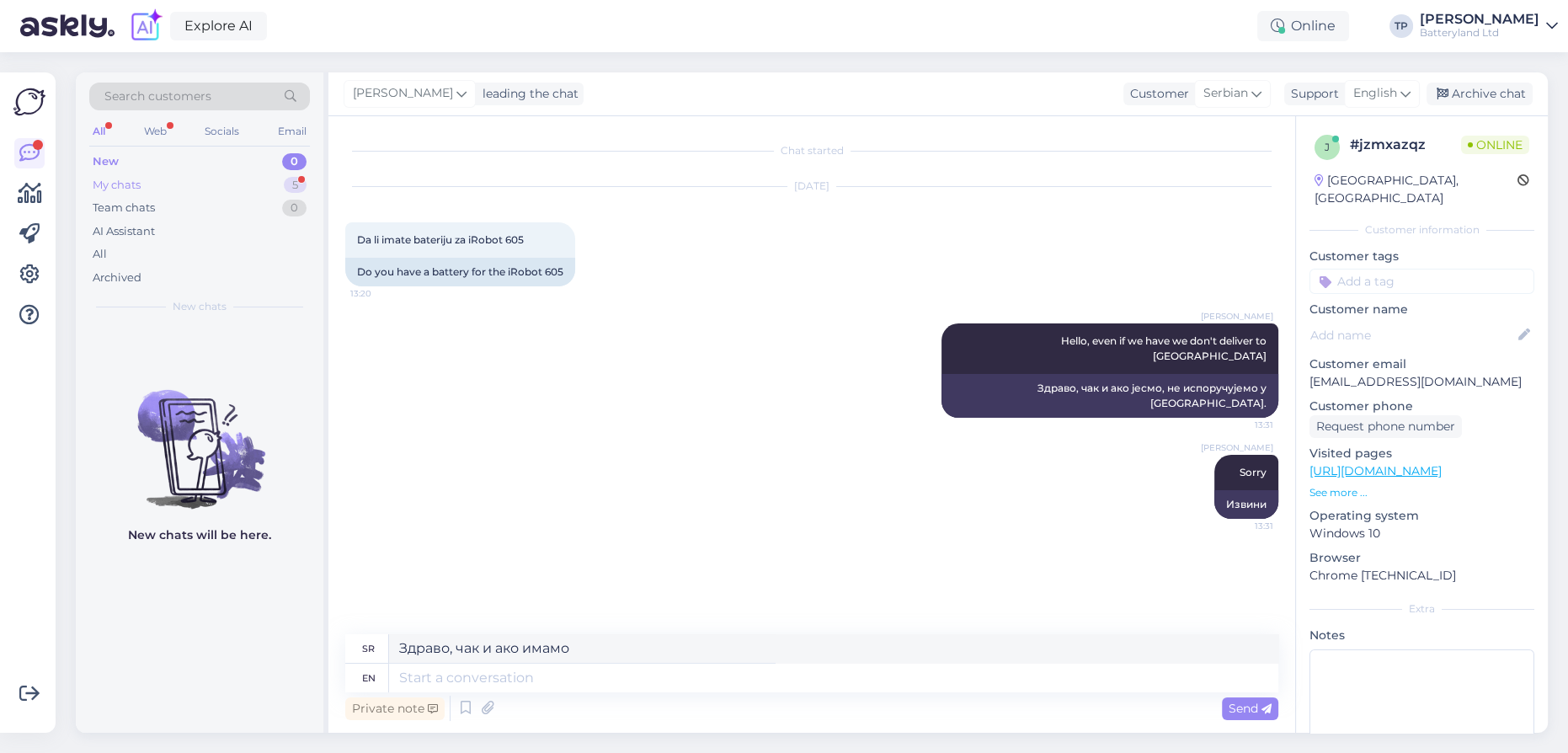
click at [282, 177] on div "My chats 5" at bounding box center [200, 185] width 220 height 24
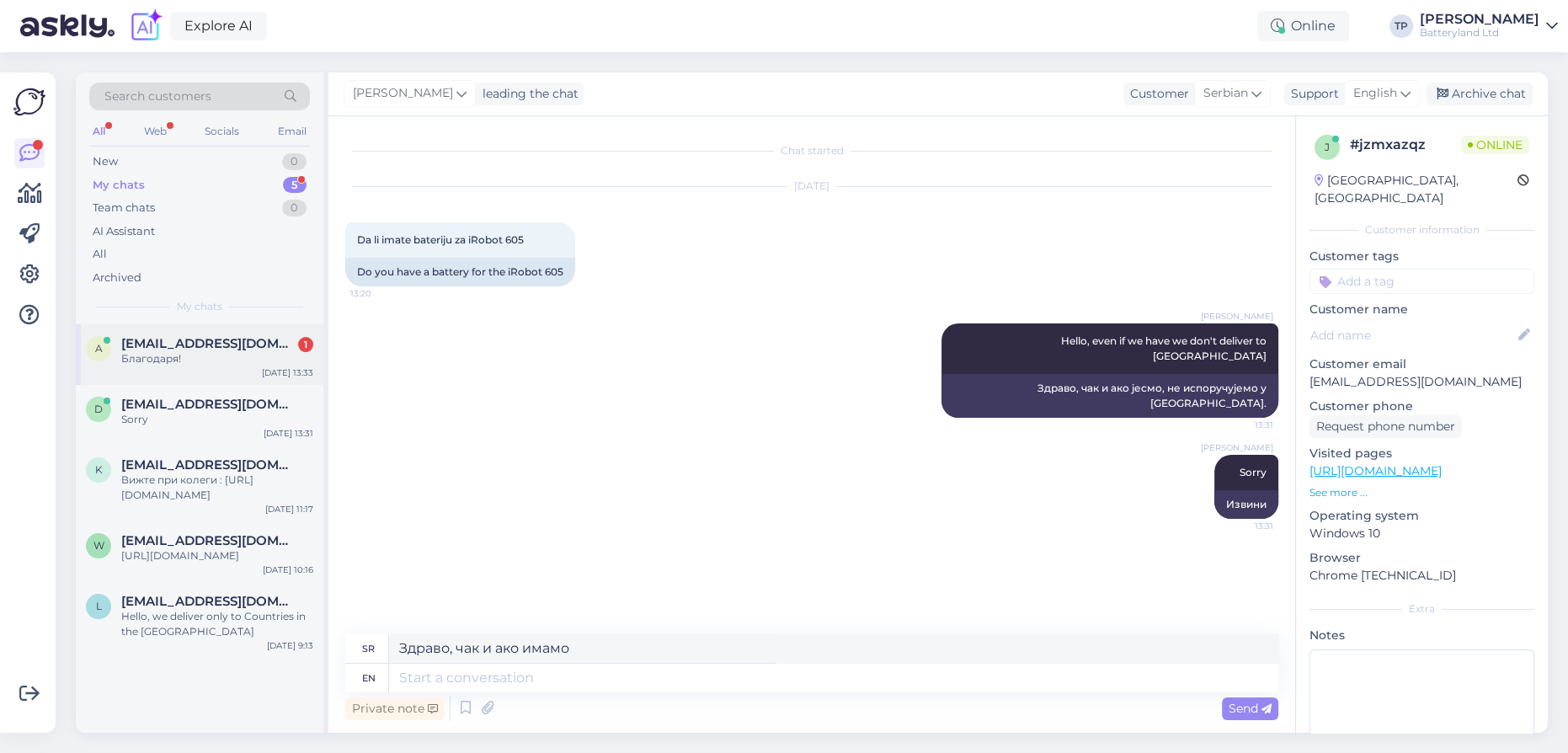
click at [228, 345] on div "[EMAIL_ADDRESS][DOMAIN_NAME] 1" at bounding box center [218, 343] width 192 height 15
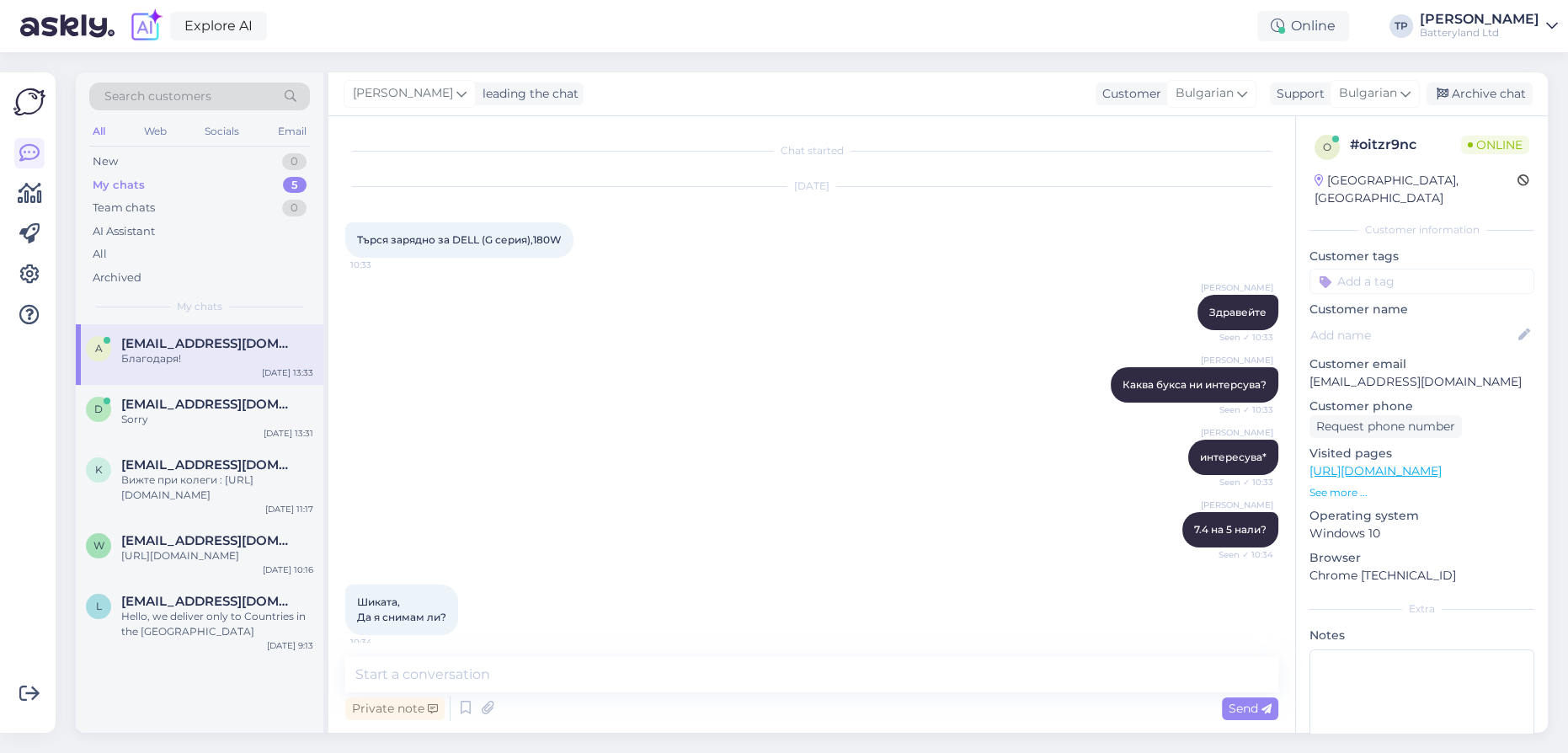
scroll to position [1946, 0]
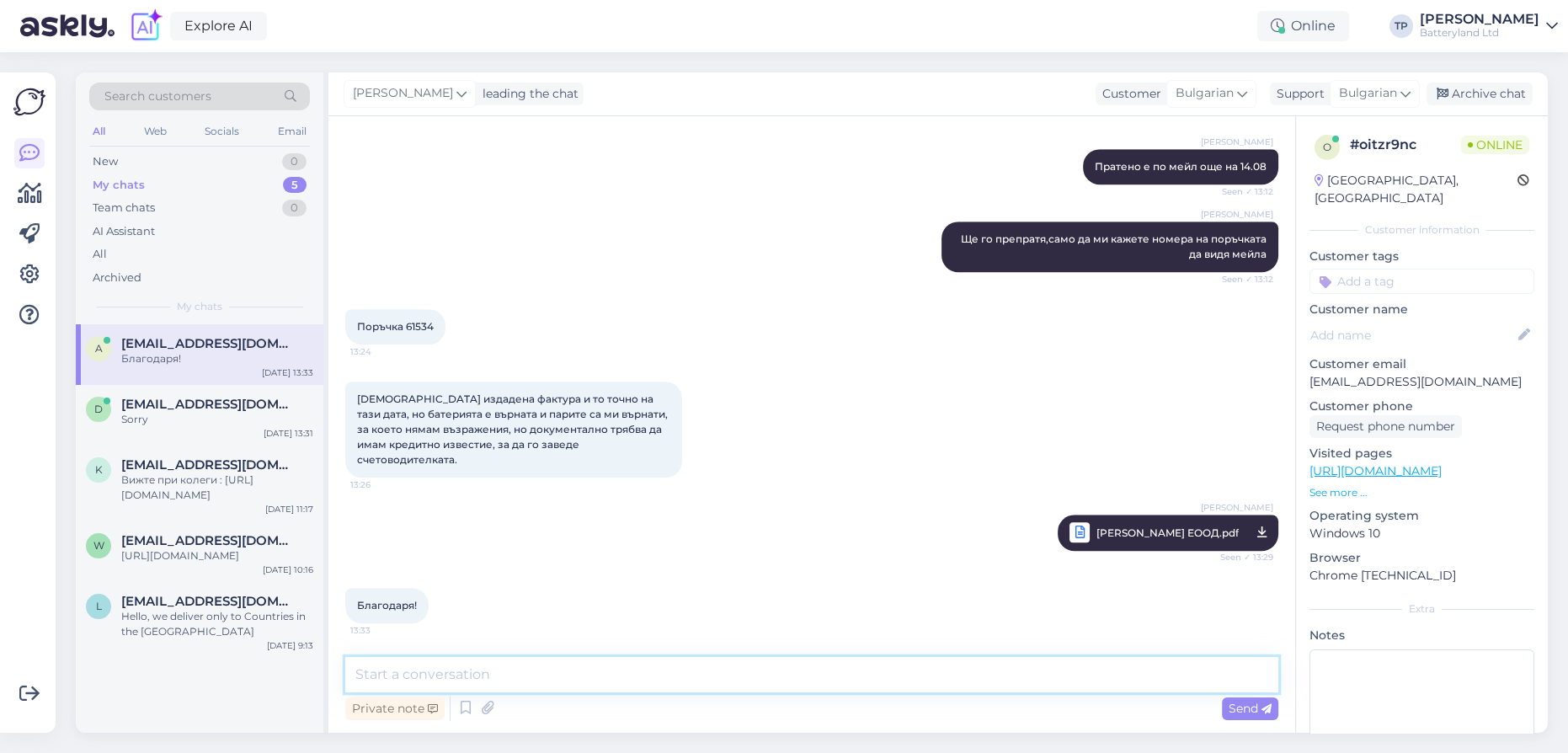
click at [523, 678] on textarea at bounding box center [812, 675] width 933 height 36
